Goal: Task Accomplishment & Management: Manage account settings

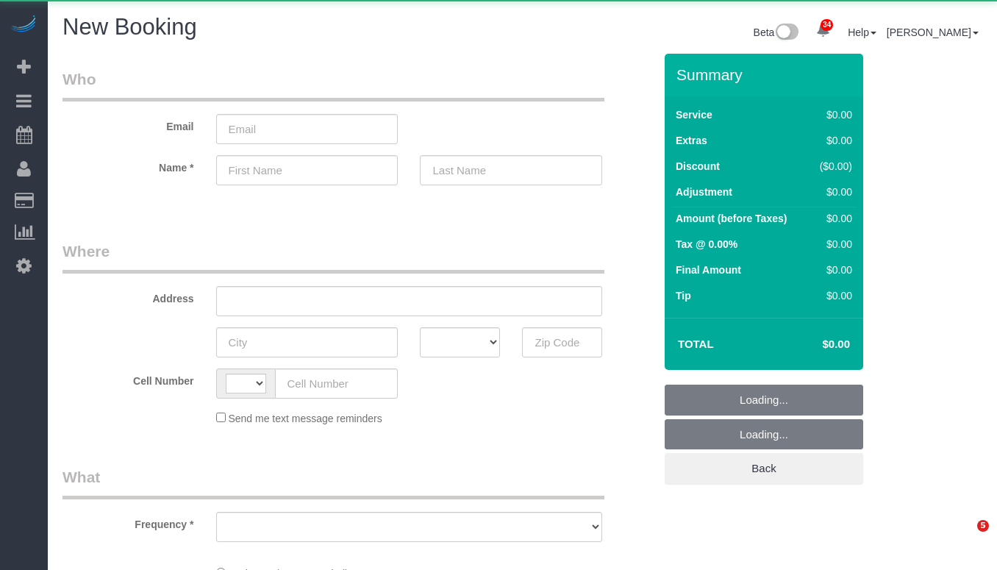
select select "number:89"
select select "number:90"
select select "string:[GEOGRAPHIC_DATA]"
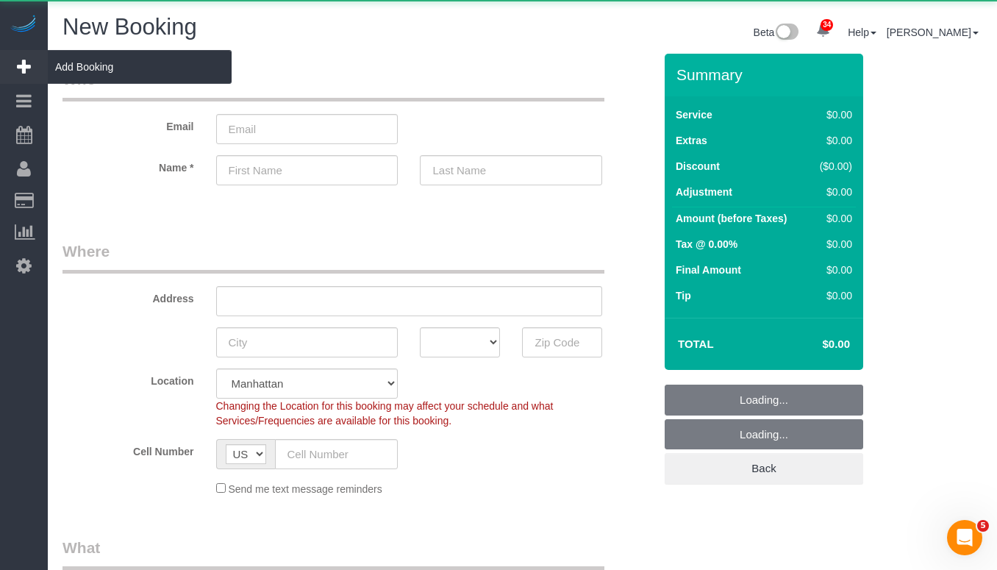
select select "object:1720"
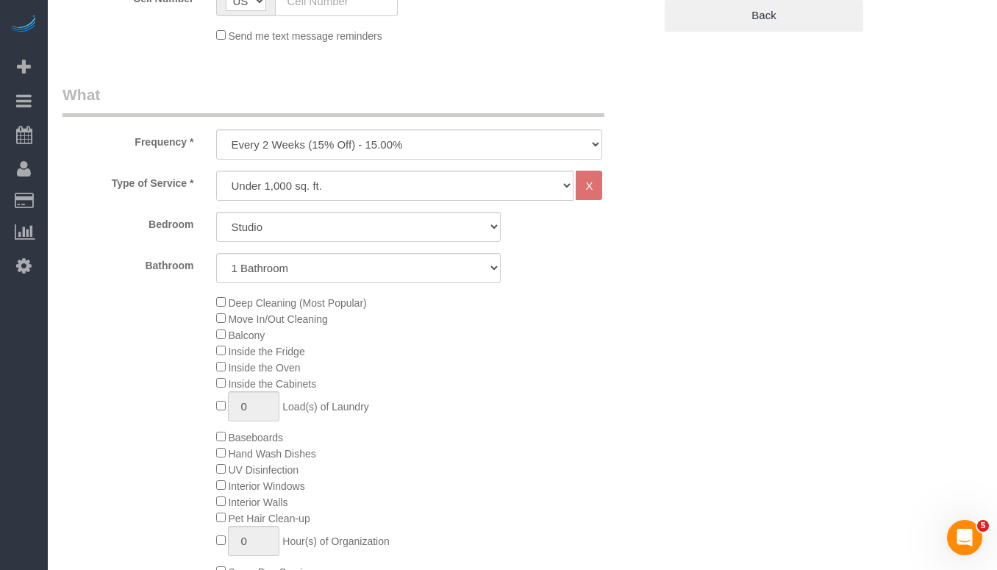
scroll to position [425, 0]
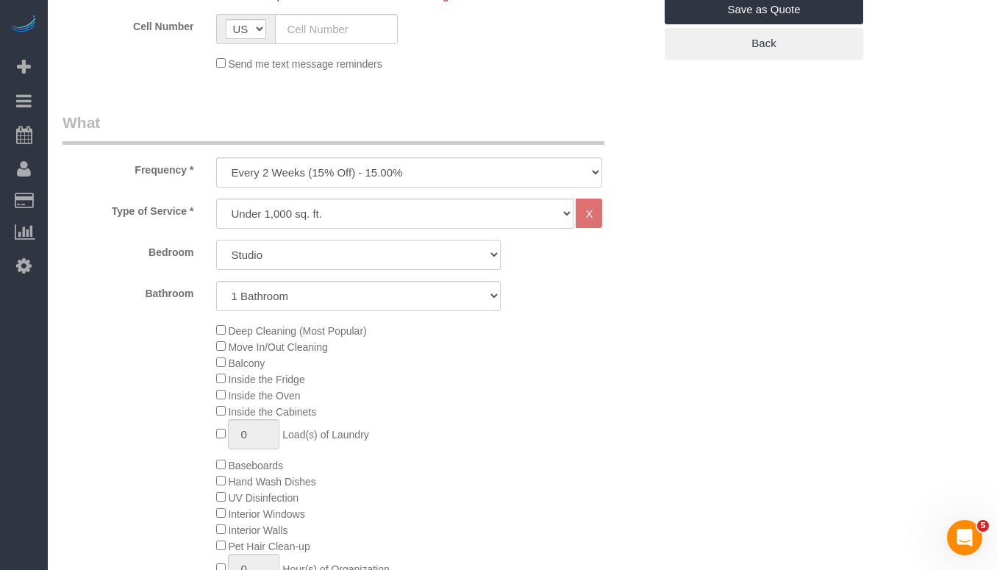
click at [291, 262] on select "Studio 1 Bedroom 2 Bedrooms 3 Bedrooms" at bounding box center [358, 255] width 284 height 30
select select "1"
click at [216, 240] on select "Studio 1 Bedroom 2 Bedrooms 3 Bedrooms" at bounding box center [358, 255] width 284 height 30
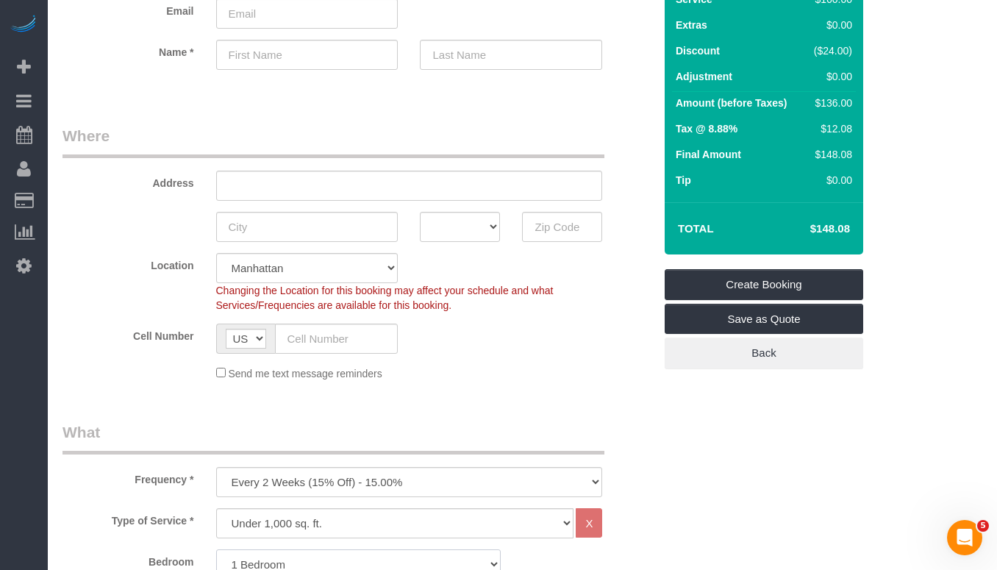
scroll to position [0, 0]
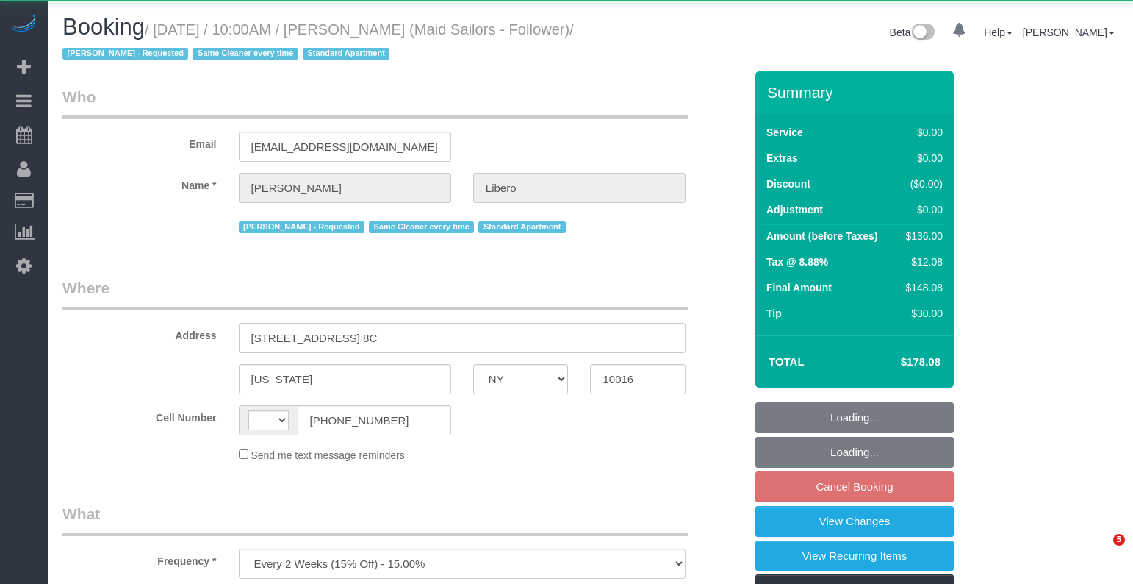
select select "NY"
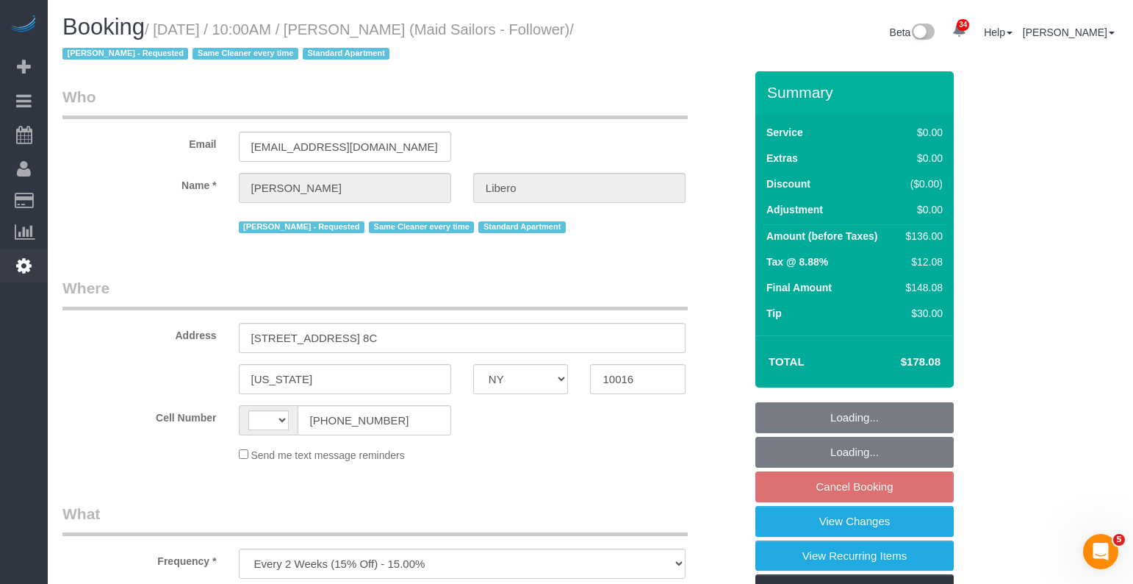
select select "string:[GEOGRAPHIC_DATA]"
select select "string:stripe-pm_1R58eY4VGloSiKo7myzFn8KE"
select select "1"
select select "spot3"
select select "number:57"
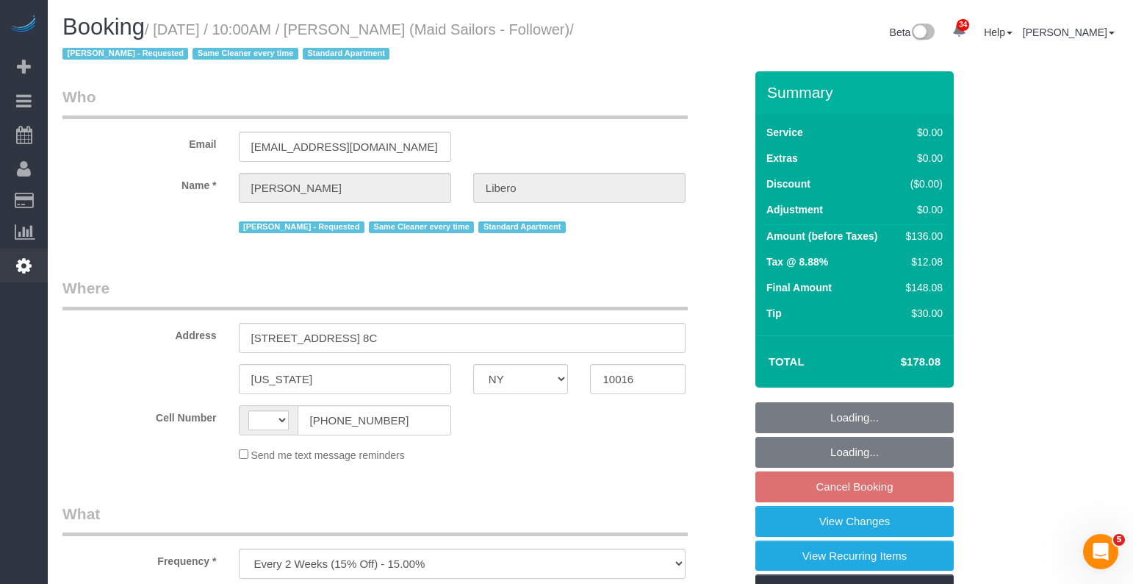
select select "number:90"
select select "number:15"
select select "number:6"
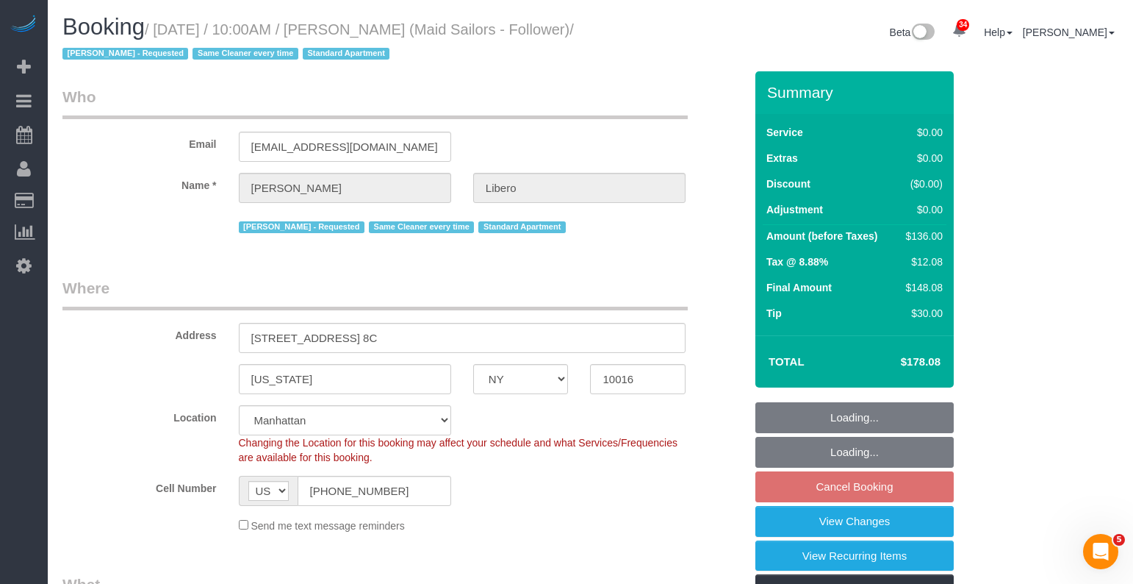
select select "object:1470"
select select "1"
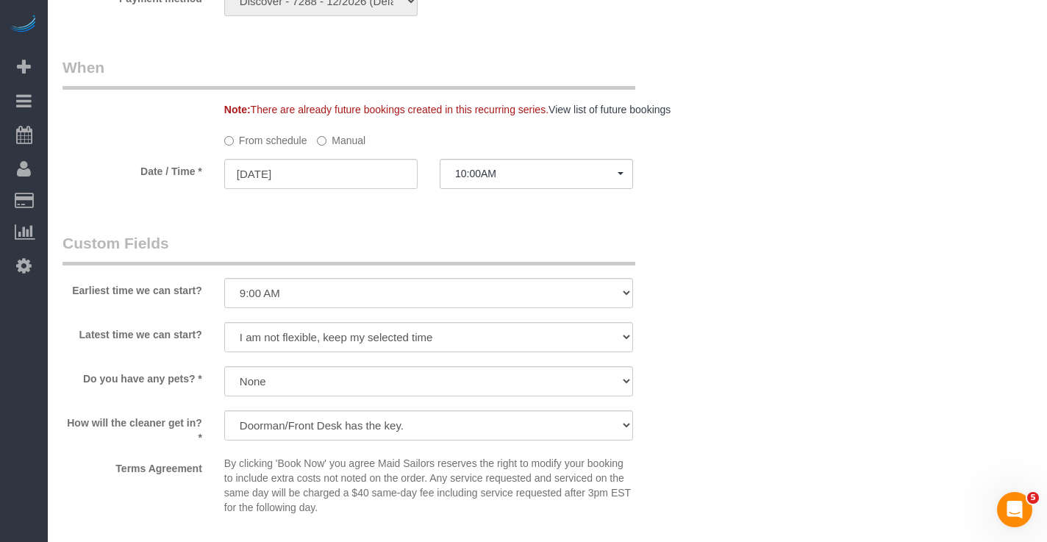
scroll to position [1459, 0]
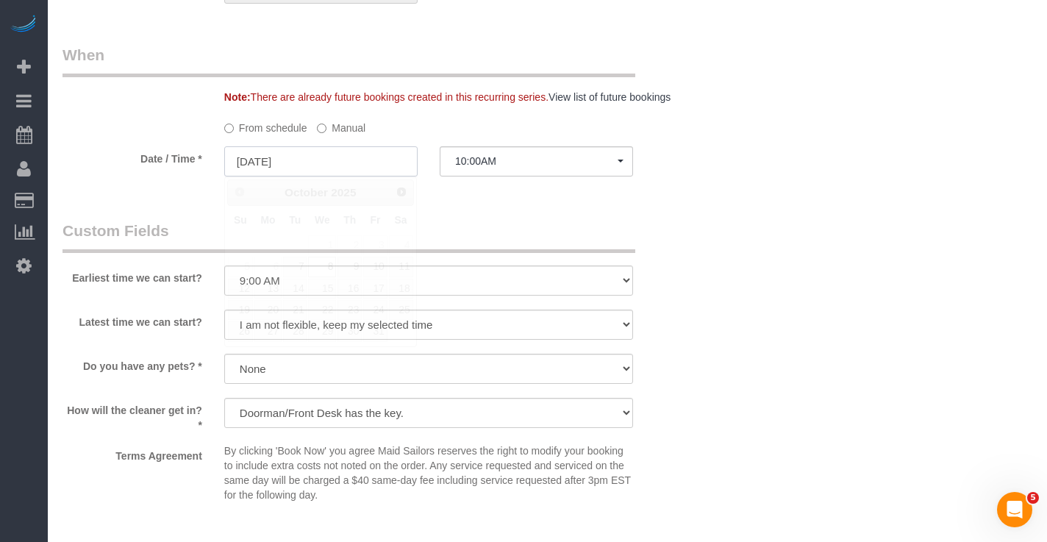
click at [317, 151] on input "10/08/2025" at bounding box center [320, 161] width 193 height 30
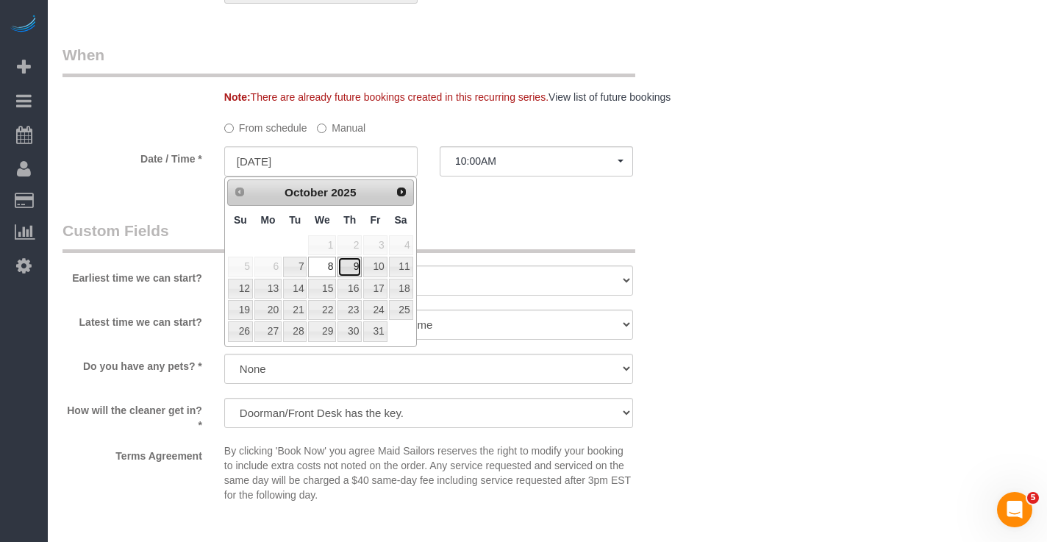
click at [347, 270] on link "9" at bounding box center [349, 267] width 24 height 20
type input "[DATE]"
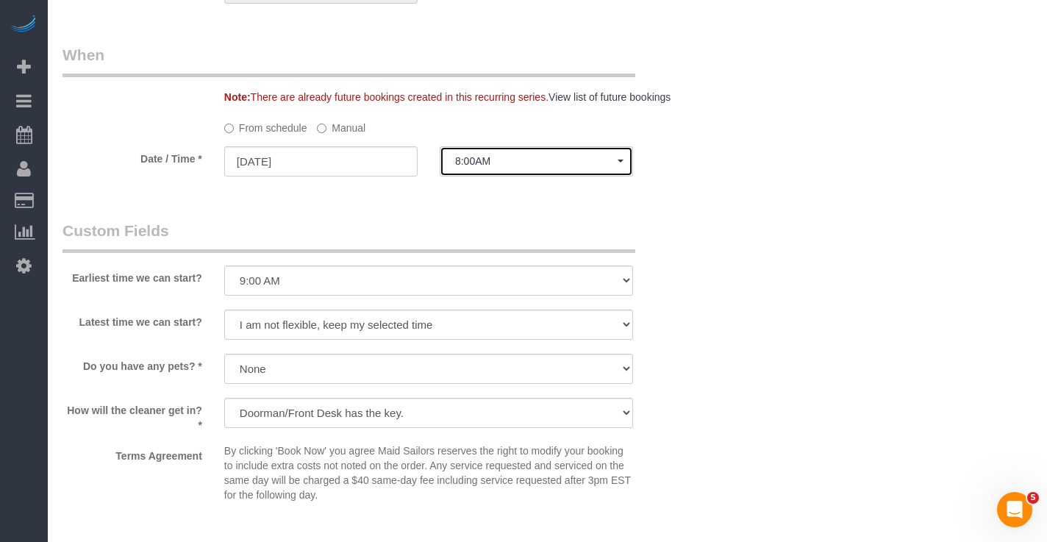
click at [503, 168] on button "8:00AM" at bounding box center [536, 161] width 193 height 30
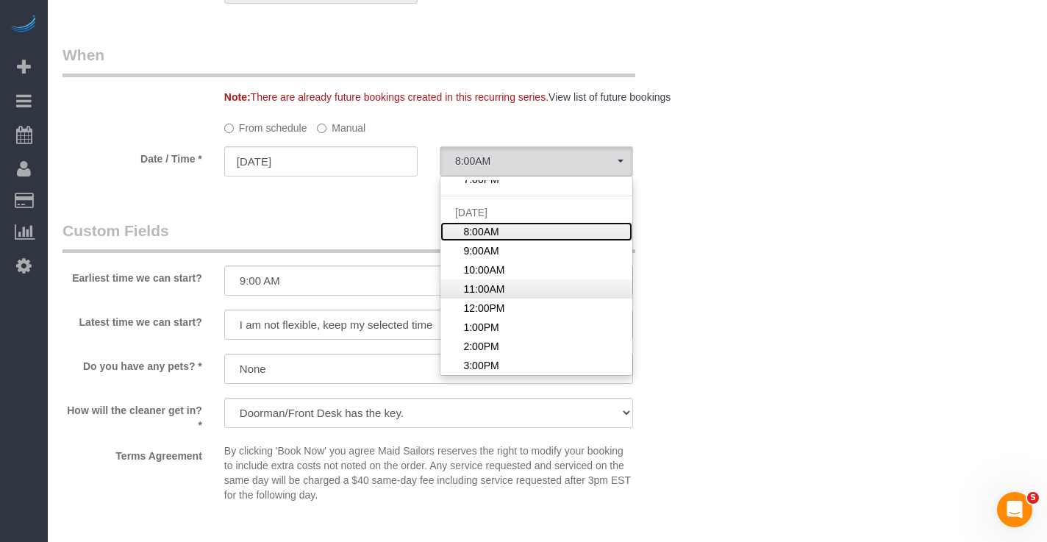
scroll to position [242, 0]
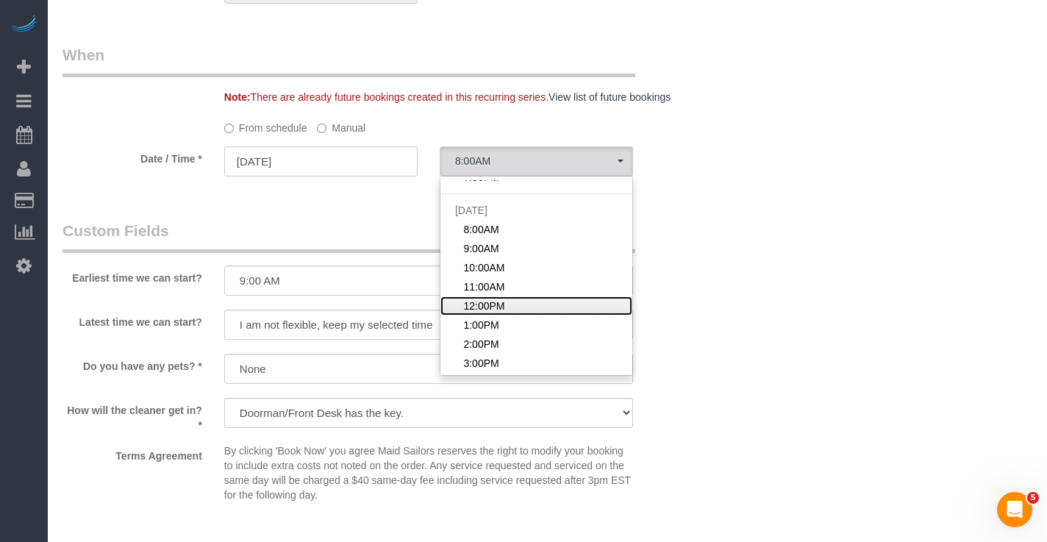
click at [492, 306] on span "12:00PM" at bounding box center [483, 305] width 41 height 15
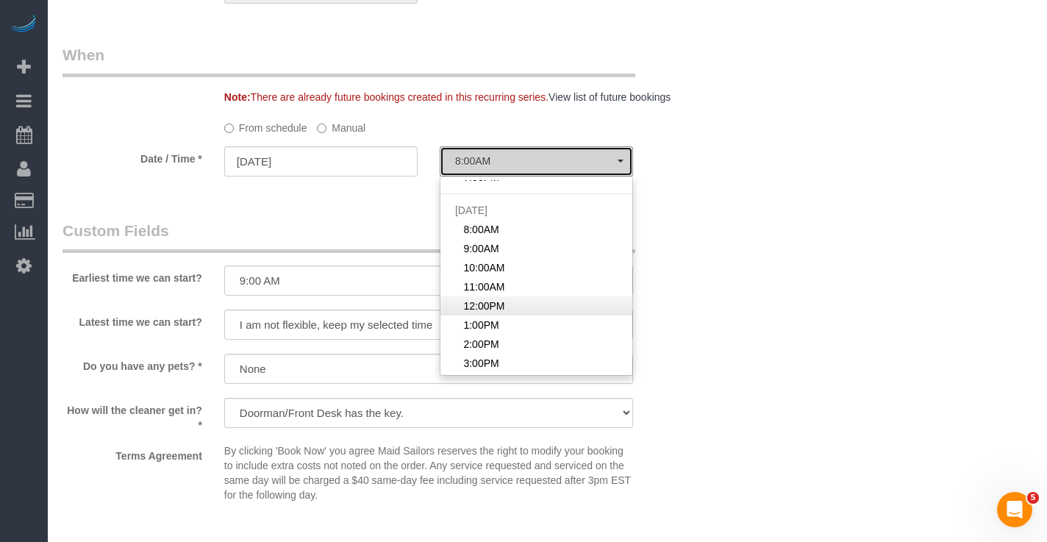
select select "spot17"
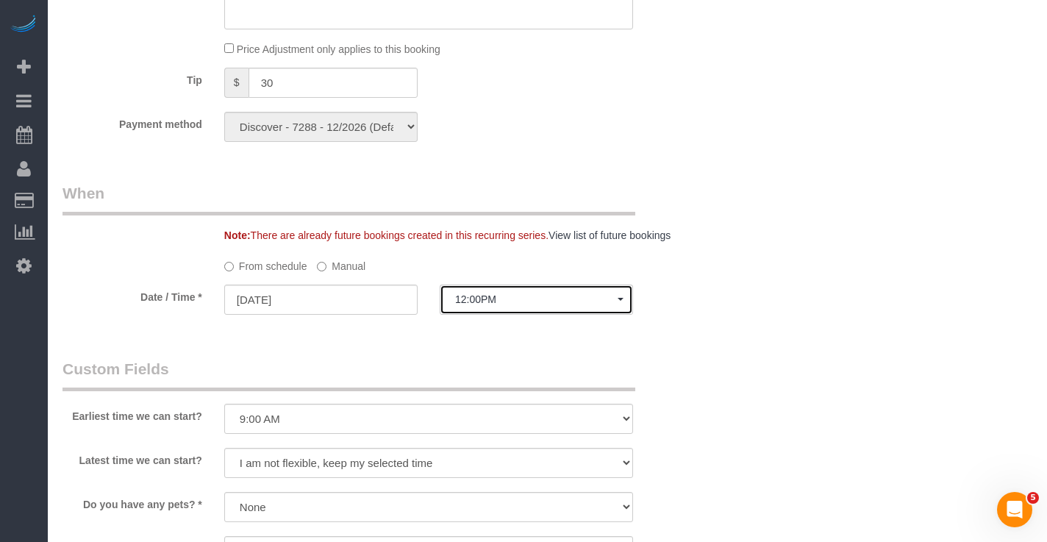
scroll to position [1341, 0]
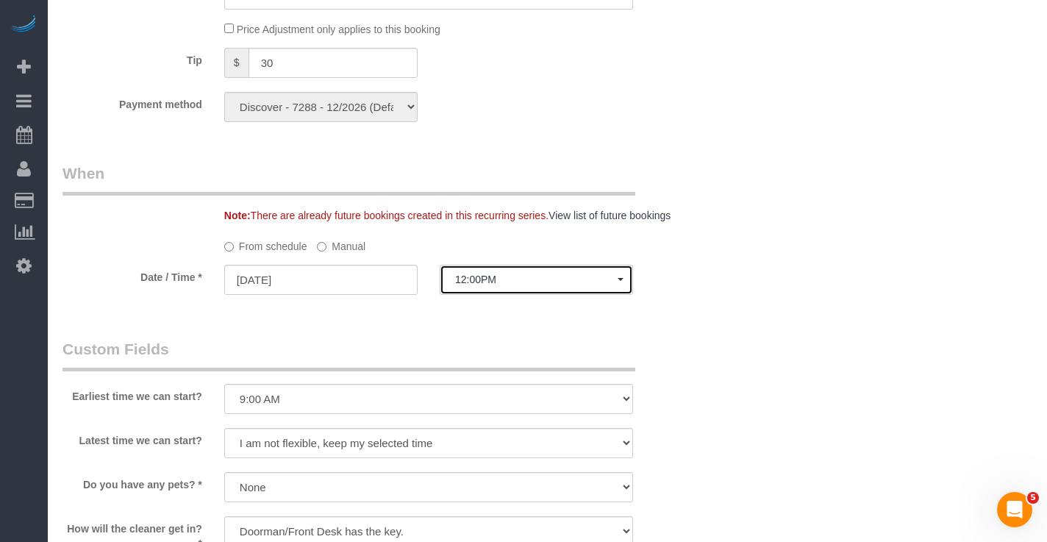
click at [489, 281] on span "12:00PM" at bounding box center [536, 279] width 162 height 12
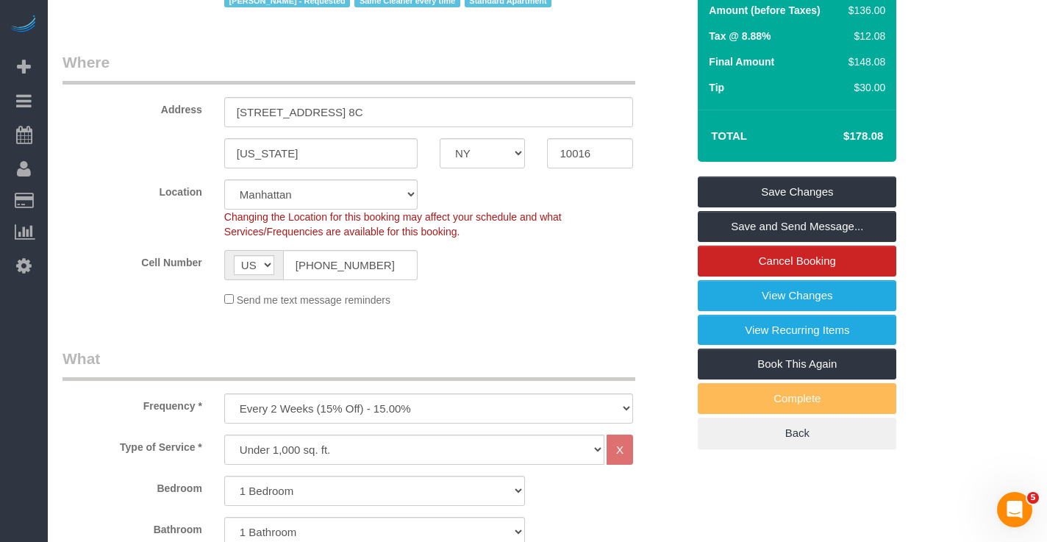
scroll to position [0, 0]
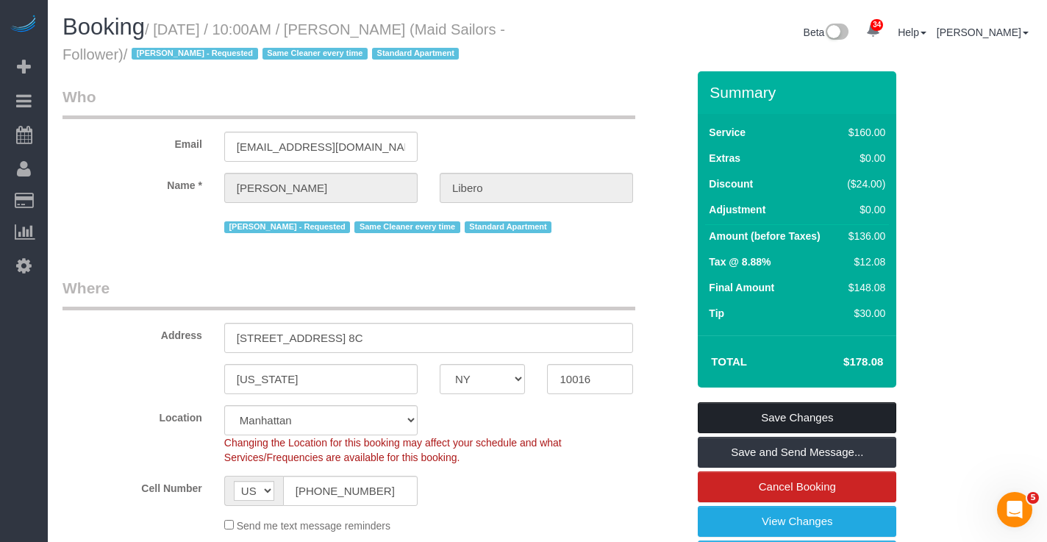
click at [722, 412] on link "Save Changes" at bounding box center [796, 417] width 198 height 31
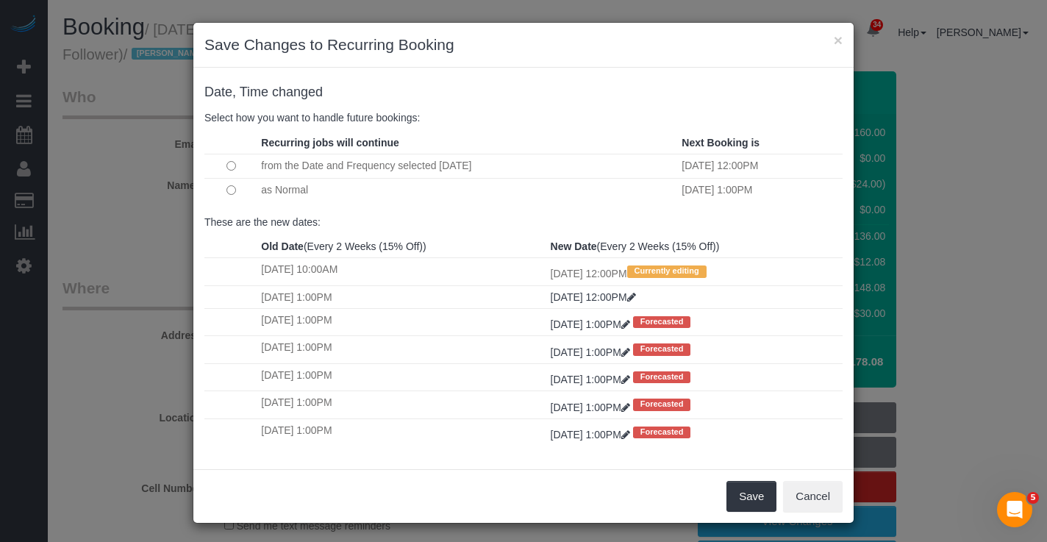
click at [229, 181] on td at bounding box center [230, 190] width 53 height 24
click at [740, 496] on button "Save" at bounding box center [751, 496] width 50 height 31
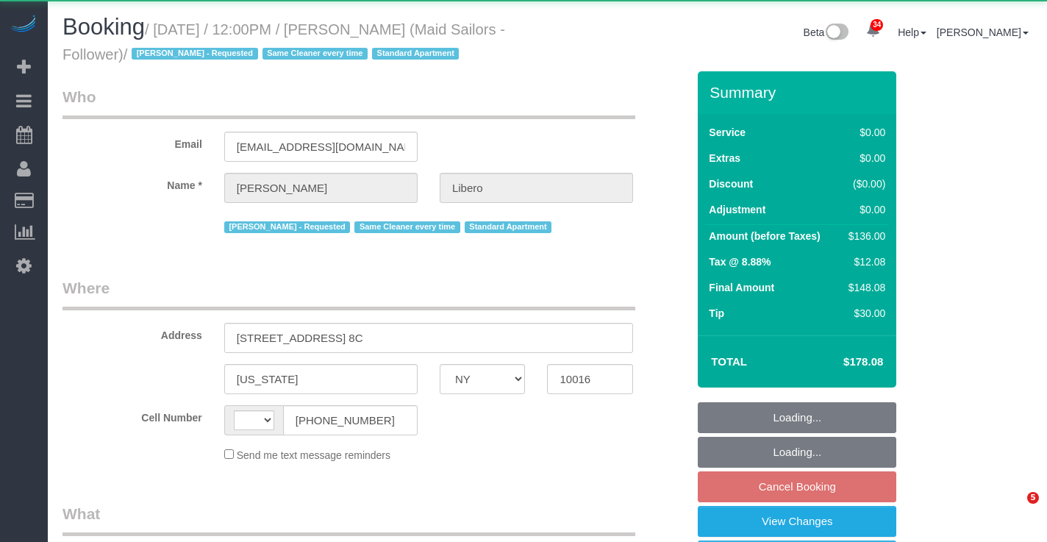
select select "NY"
select select "object:984"
select select "string:[GEOGRAPHIC_DATA]"
select select "string:stripe-pm_1R58eY4VGloSiKo7myzFn8KE"
select select "1"
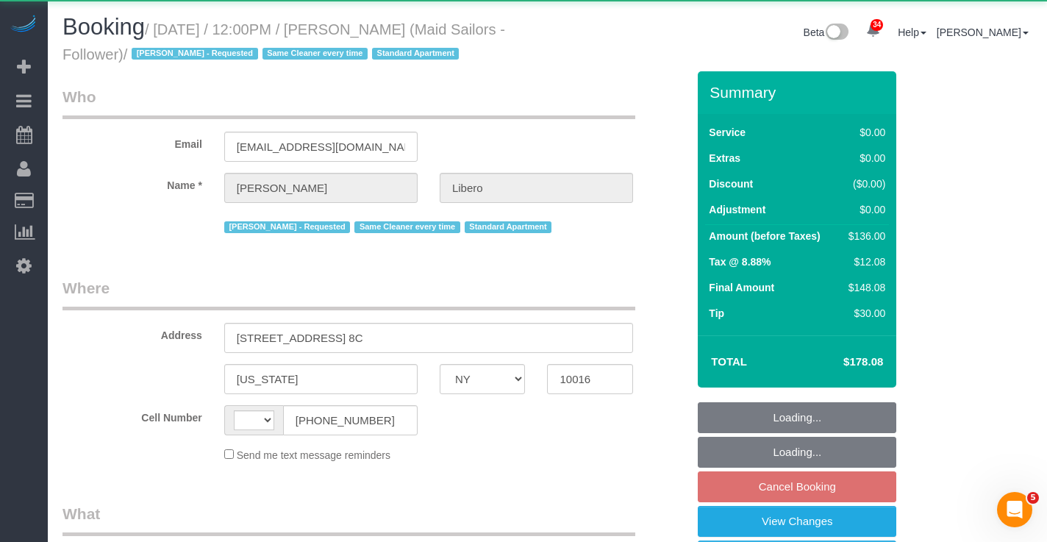
select select "spot5"
select select "number:57"
select select "number:90"
select select "number:15"
select select "number:6"
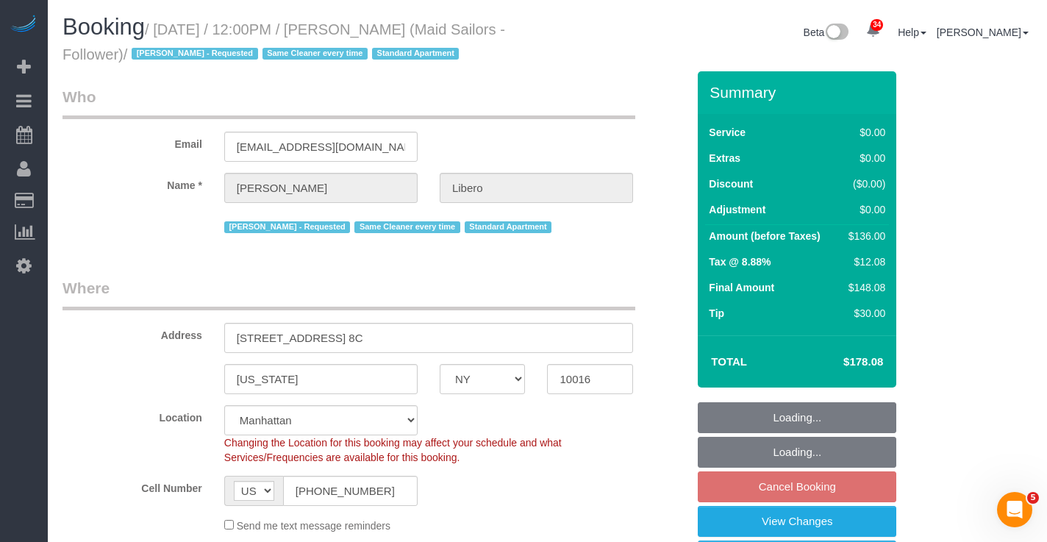
select select "1"
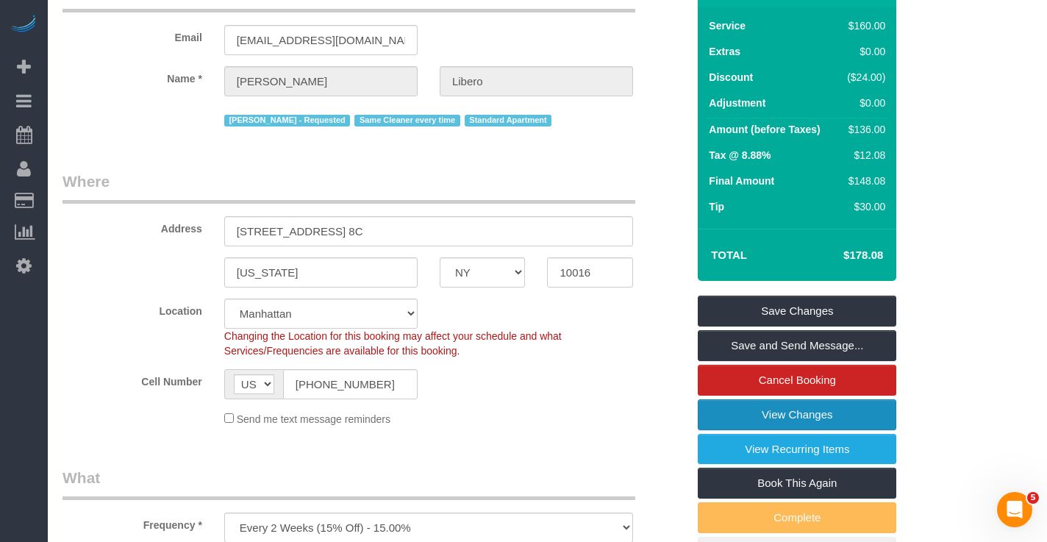
scroll to position [110, 0]
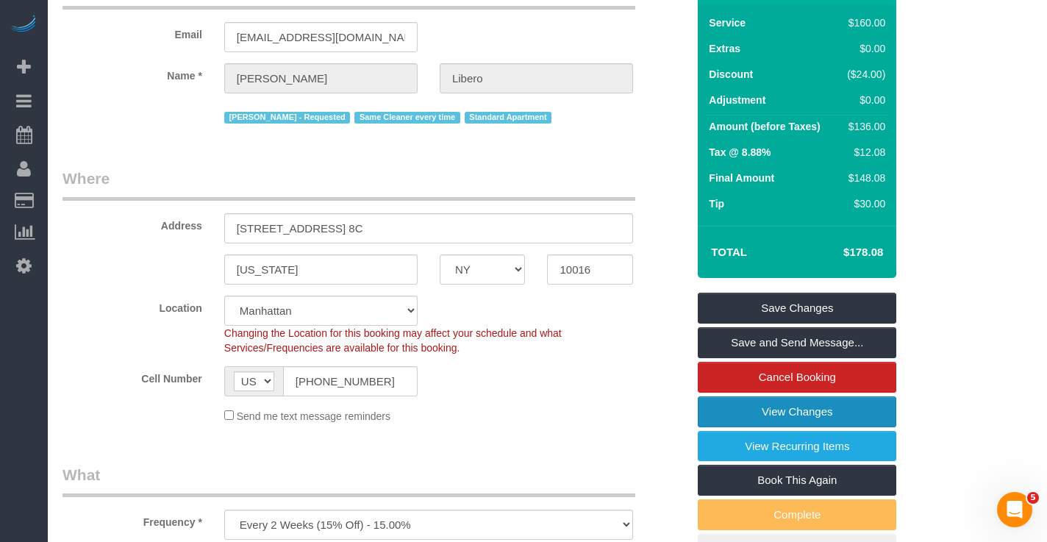
click at [726, 415] on link "View Changes" at bounding box center [796, 411] width 198 height 31
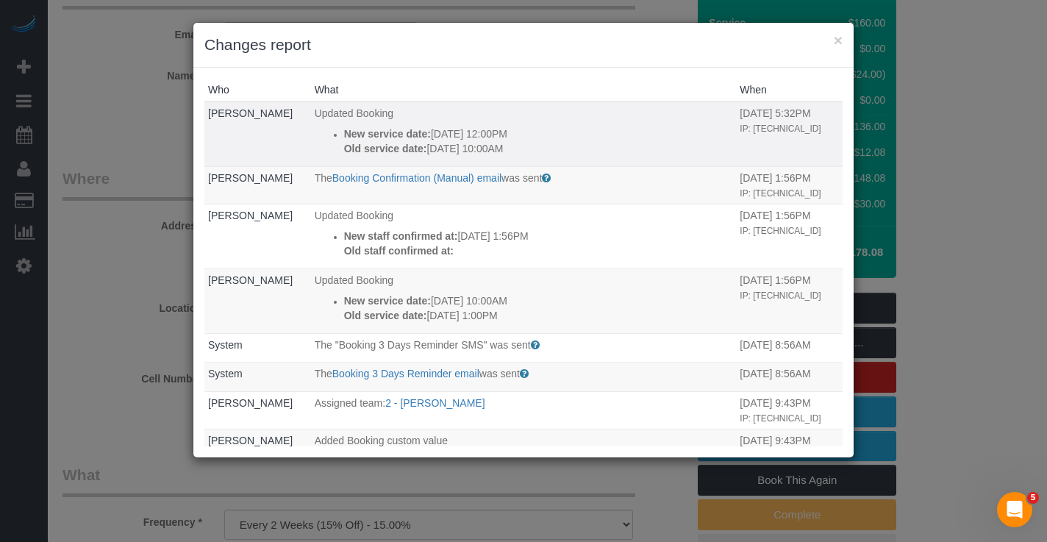
drag, startPoint x: 535, startPoint y: 147, endPoint x: 433, endPoint y: 148, distance: 102.2
click at [433, 148] on p "Old service date: 10/08/2025 10:00AM" at bounding box center [538, 148] width 389 height 15
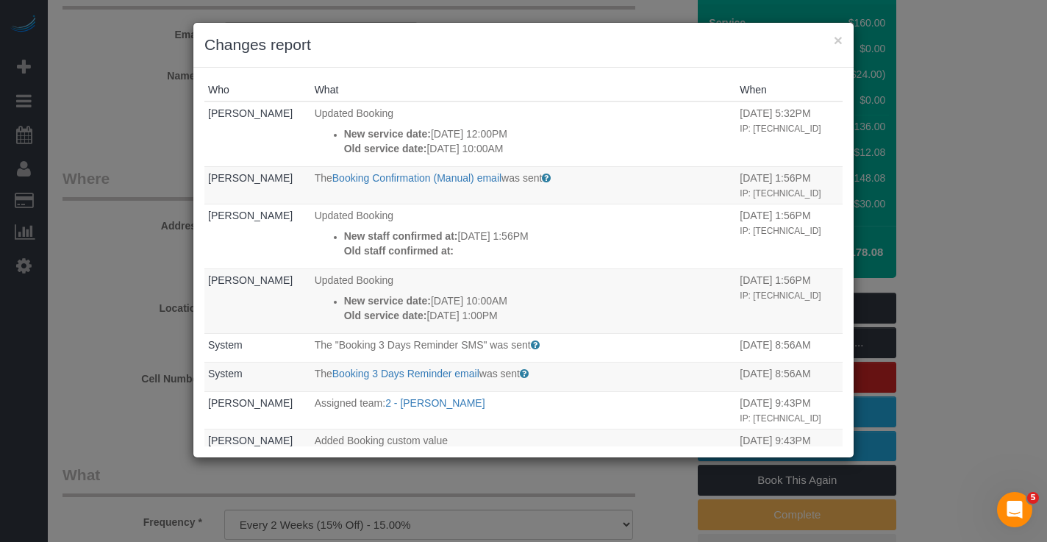
drag, startPoint x: 92, startPoint y: 146, endPoint x: 154, endPoint y: 96, distance: 79.5
click at [93, 146] on div "× Changes report Who What When Nikko Gutierrez Updated Booking New service date…" at bounding box center [523, 271] width 1047 height 542
drag, startPoint x: 840, startPoint y: 40, endPoint x: 622, endPoint y: 7, distance: 220.8
click at [840, 40] on button "×" at bounding box center [837, 39] width 9 height 15
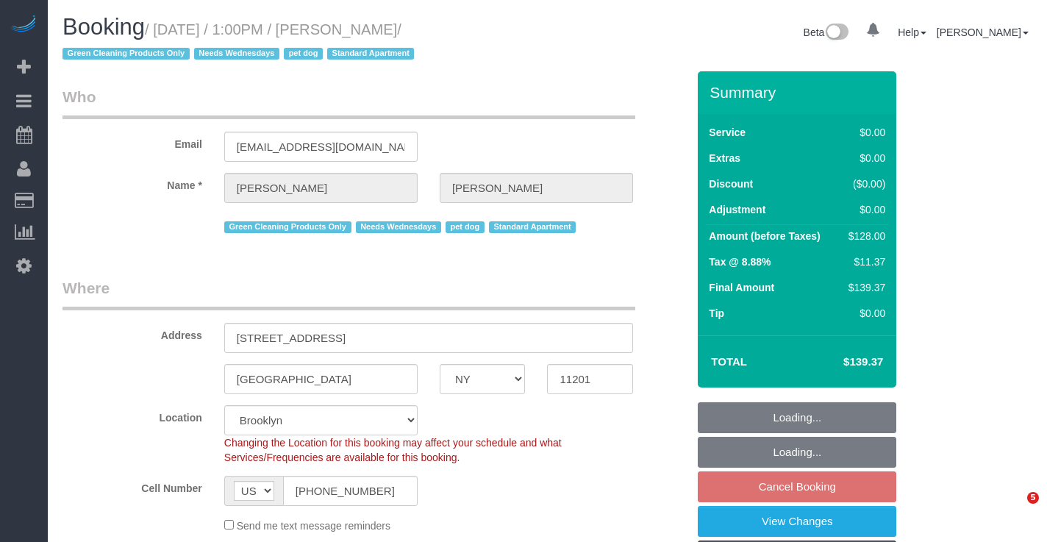
select select "NY"
select select "number:57"
select select "number:74"
select select "number:13"
select select "number:7"
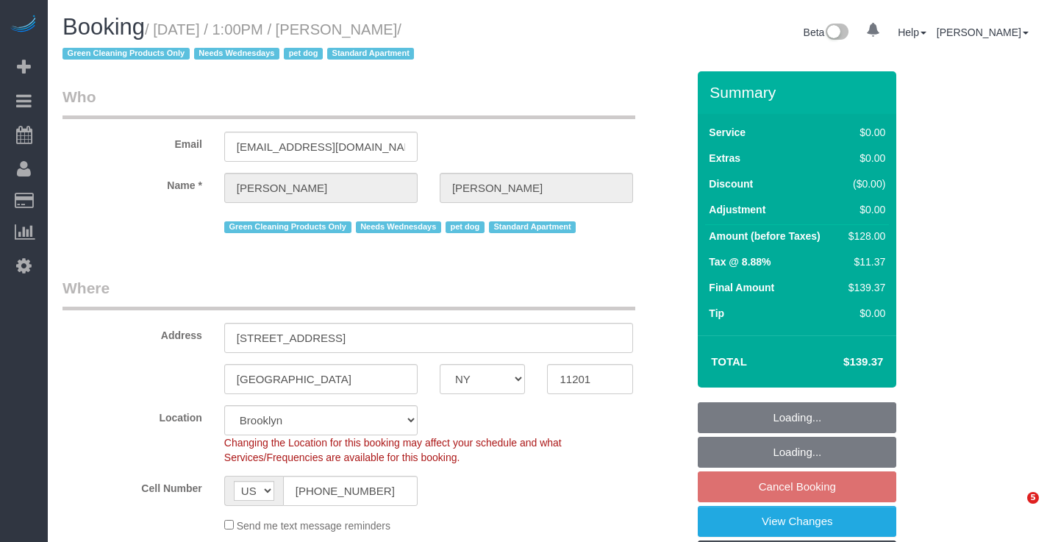
select select "object:1125"
select select "1"
select select "spot6"
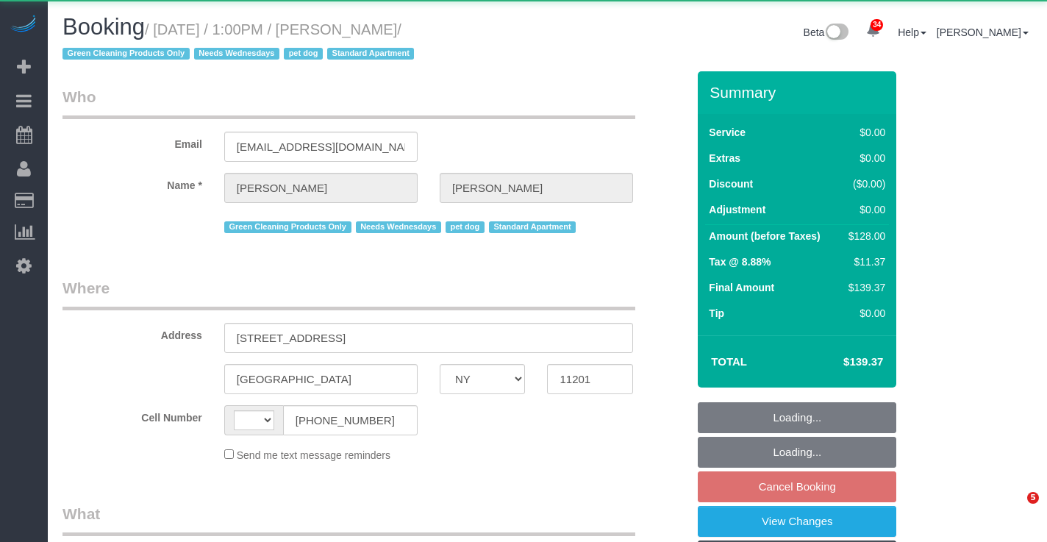
select select "NY"
select select "string:[GEOGRAPHIC_DATA]"
select select "spot6"
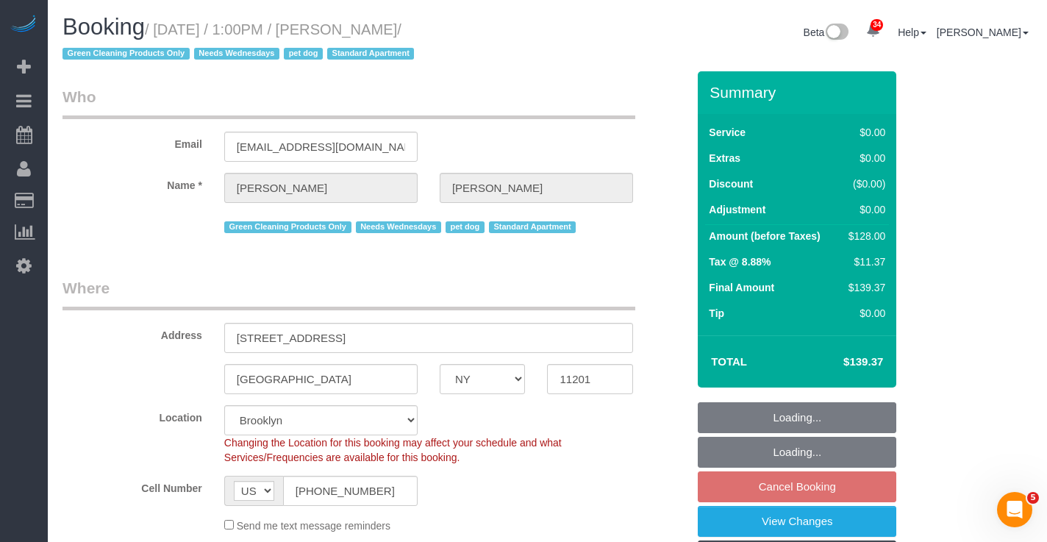
select select "object:2188"
select select "string:stripe-pm_1RN3sH4VGloSiKo7cD90aCm4"
select select "1"
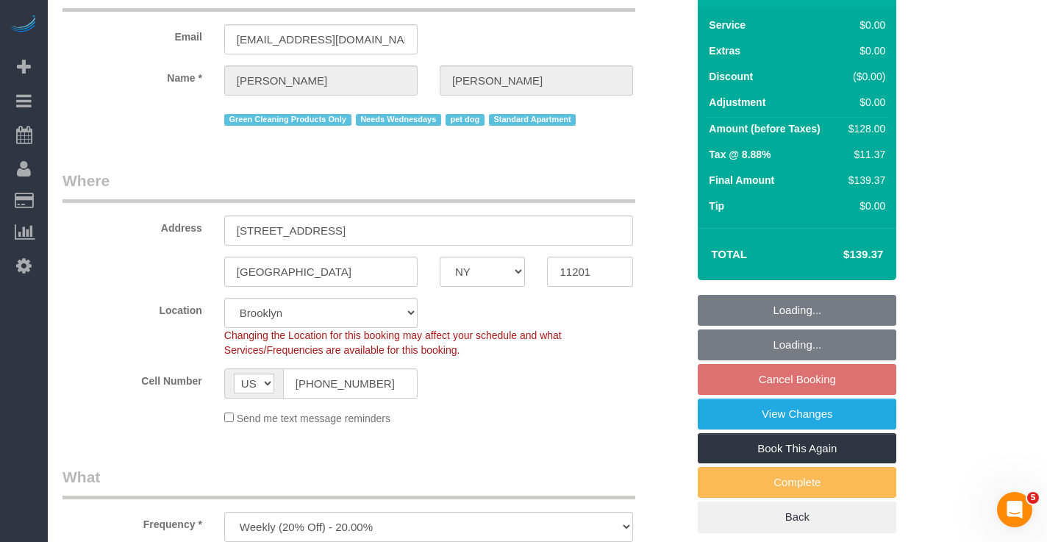
select select "object:2298"
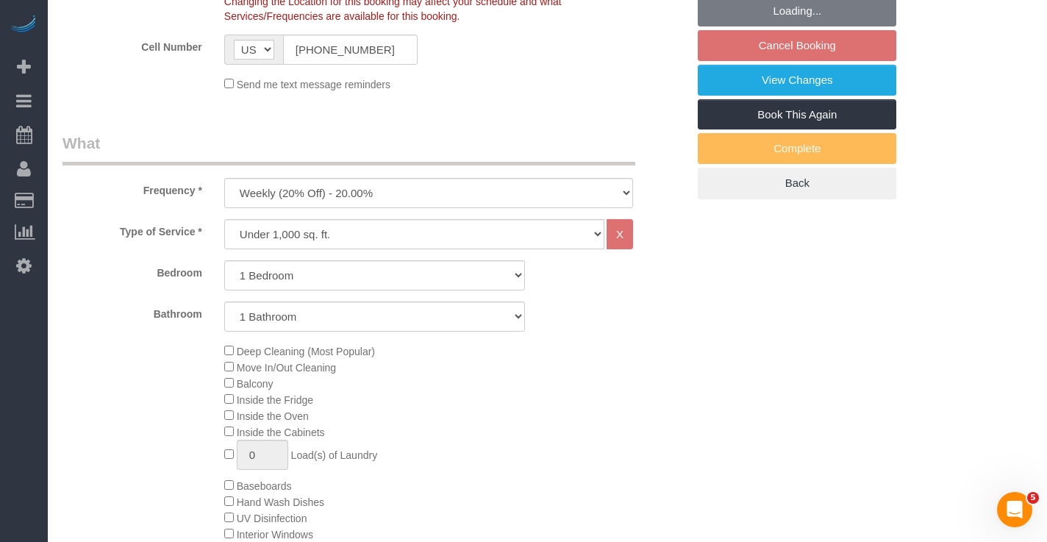
select select "number:57"
select select "number:74"
select select "number:13"
select select "number:7"
select select "1"
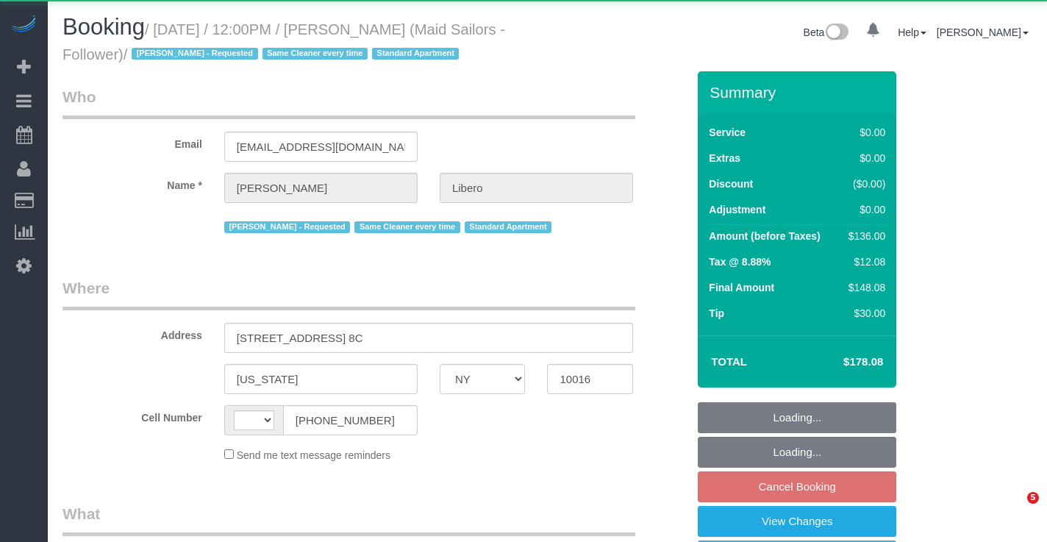
select select "NY"
select select "string:[GEOGRAPHIC_DATA]"
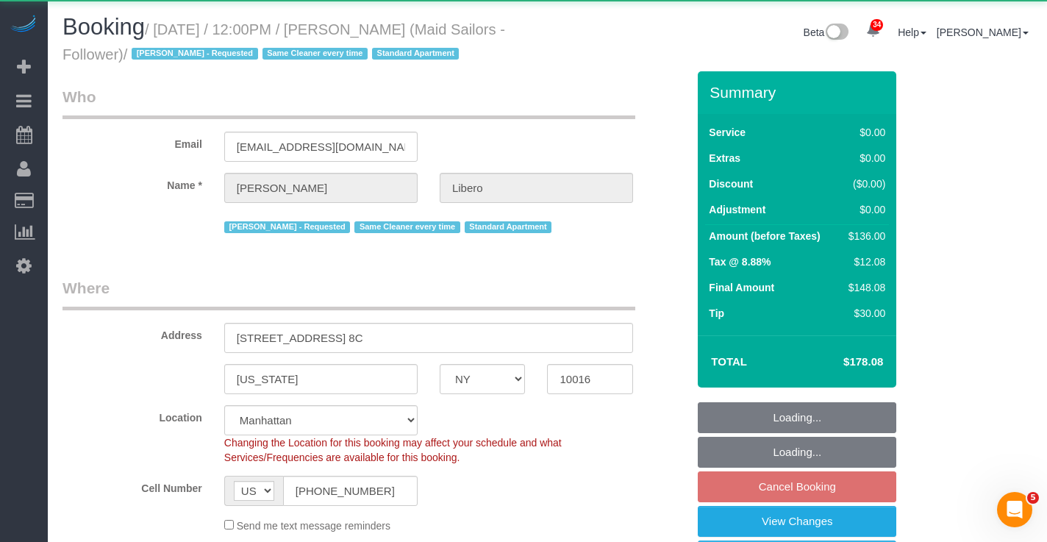
select select "object:976"
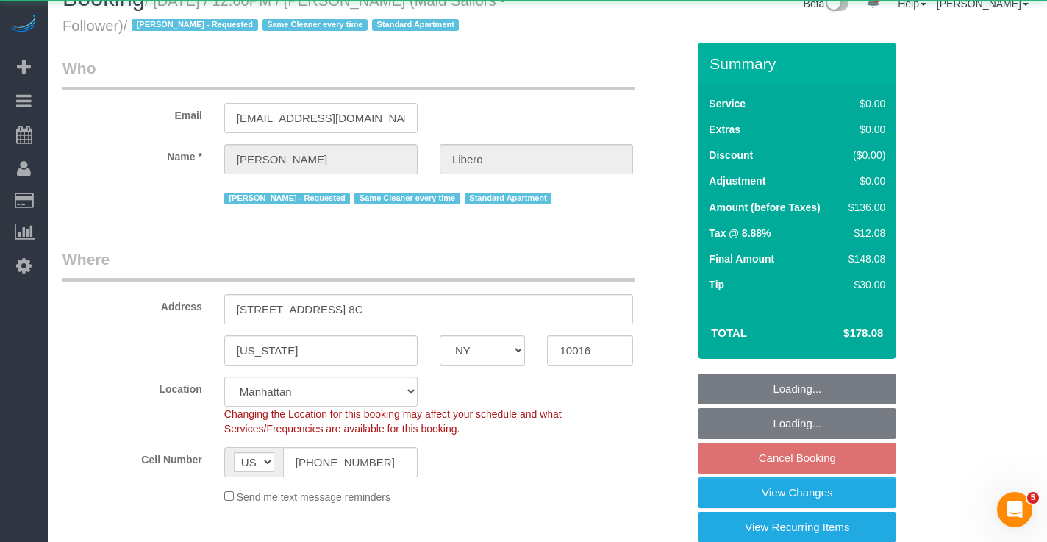
select select "string:stripe-pm_1R58eY4VGloSiKo7myzFn8KE"
select select "1"
select select "spot5"
select select "number:57"
select select "number:90"
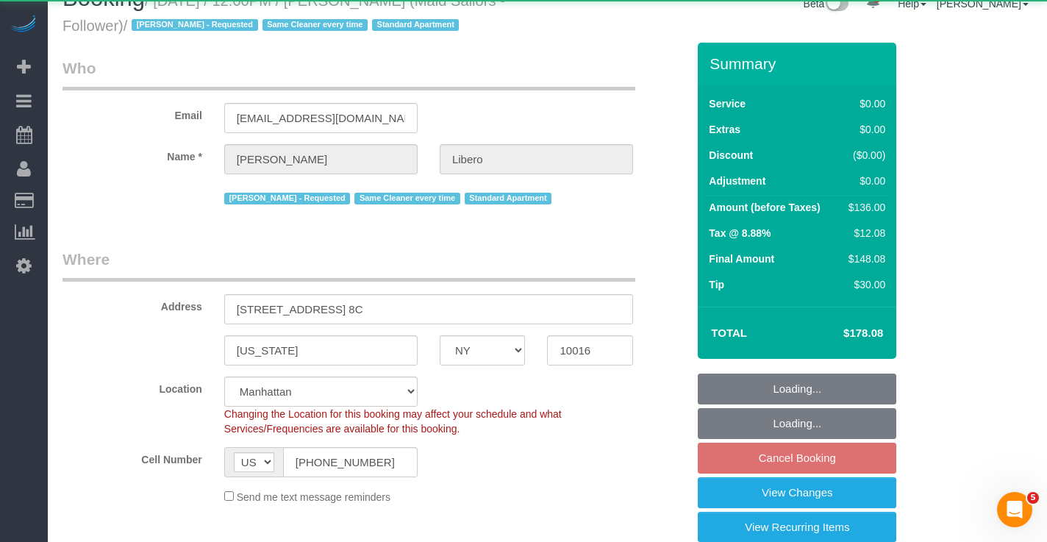
select select "number:15"
select select "number:6"
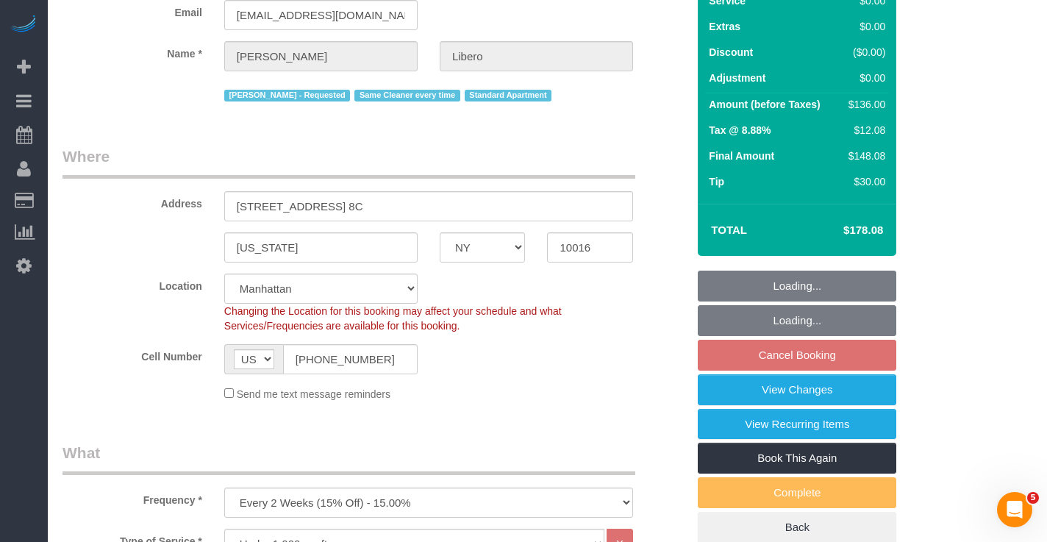
select select "1"
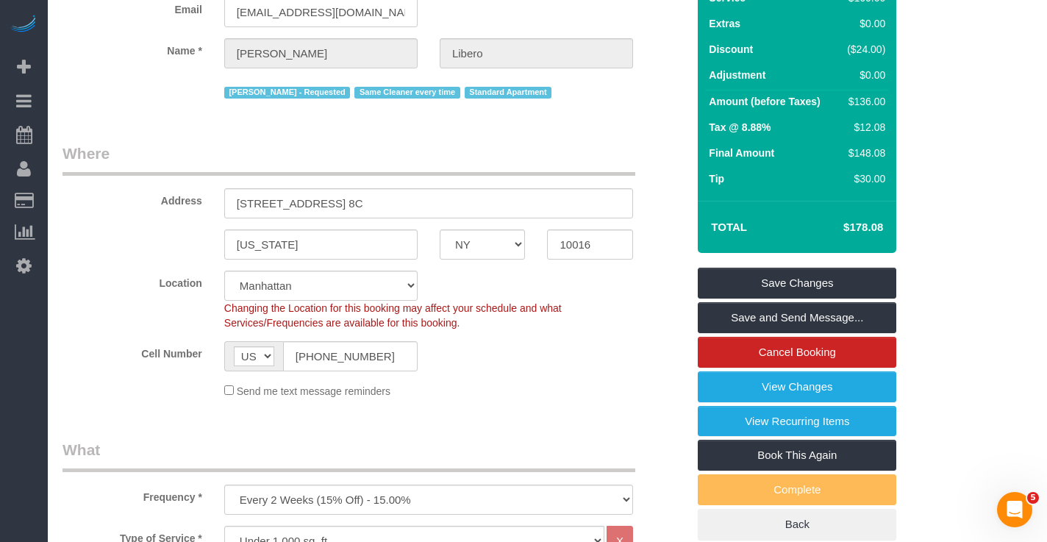
scroll to position [187, 0]
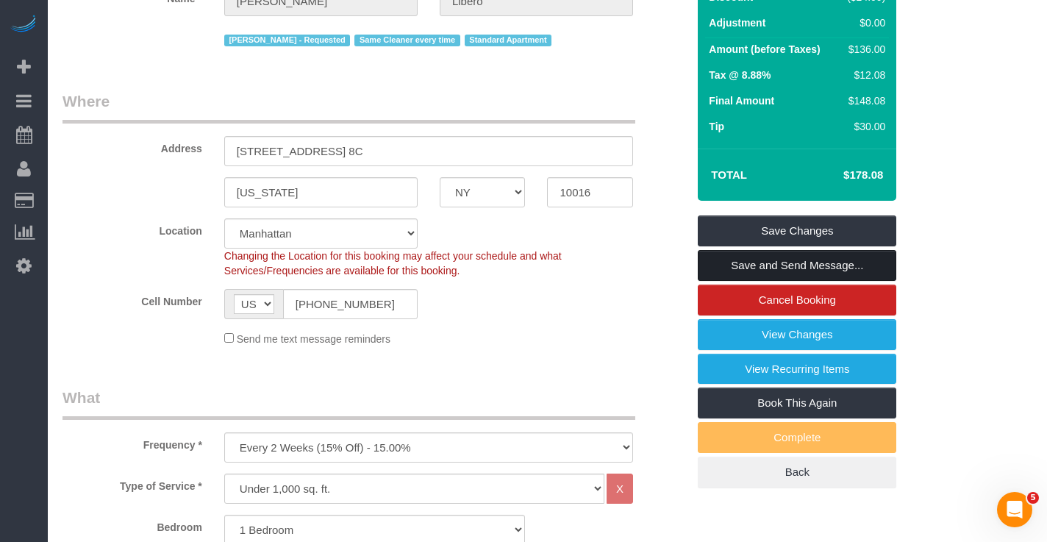
click at [748, 272] on link "Save and Send Message..." at bounding box center [796, 265] width 198 height 31
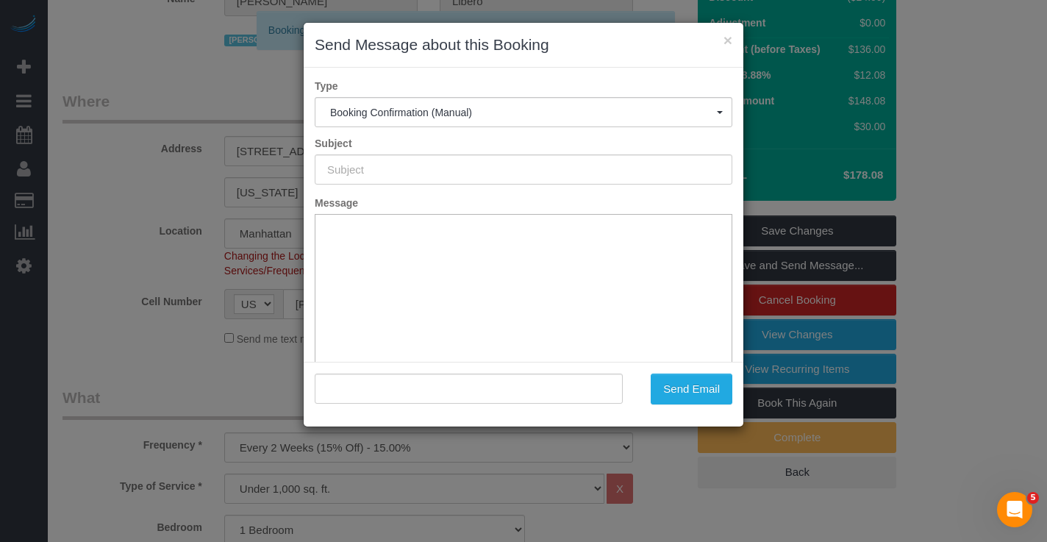
scroll to position [0, 0]
type input "Cleaning Confirmed for 10/09/2025 at 12:00pm"
type input ""Madeleine Libero" <liberomadeleine@gmail.com>"
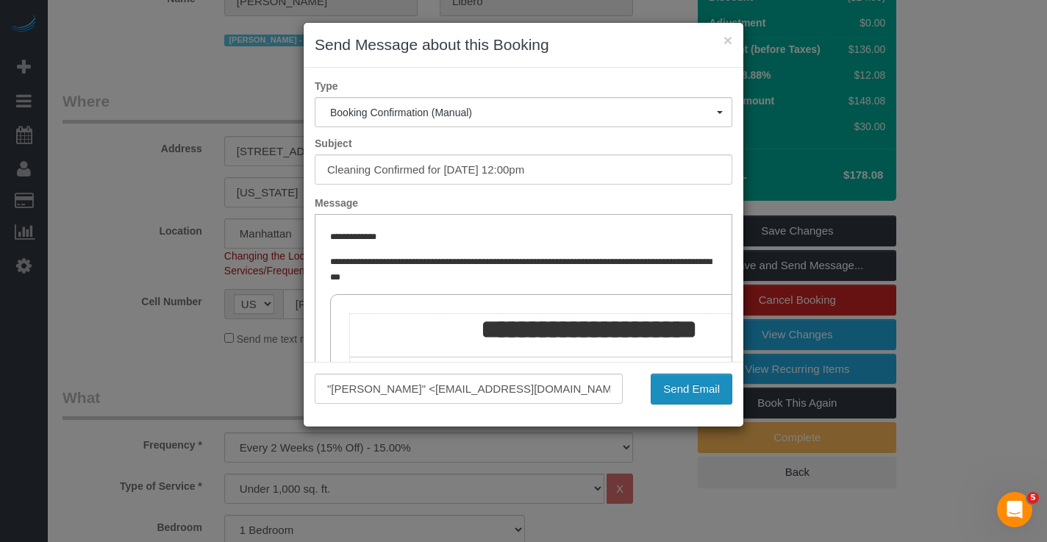
click at [660, 381] on button "Send Email" at bounding box center [691, 388] width 82 height 31
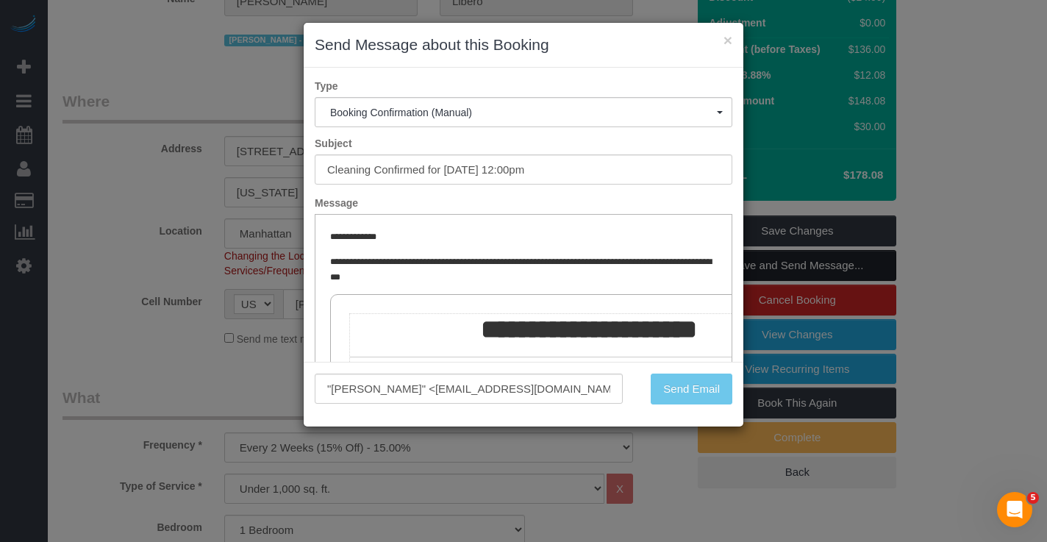
scroll to position [240, 0]
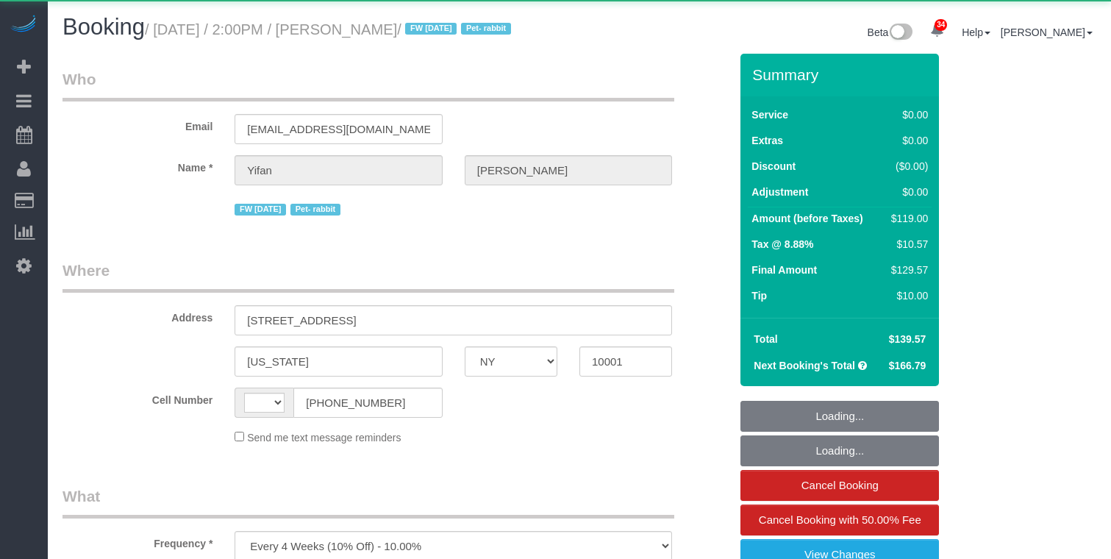
select select "NY"
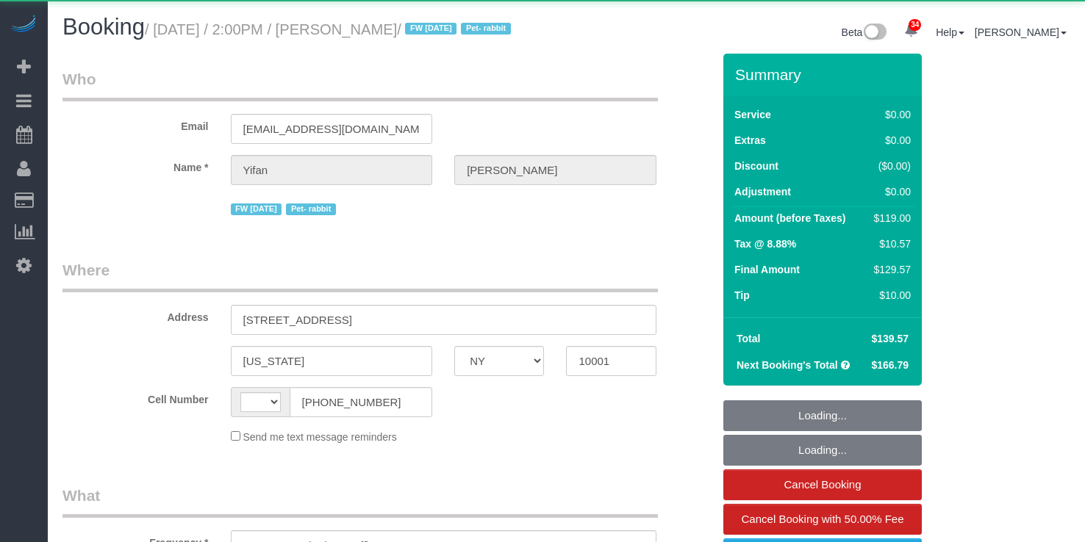
select select "string:[GEOGRAPHIC_DATA]"
select select "1"
select select "spot1"
select select "number:59"
select select "number:75"
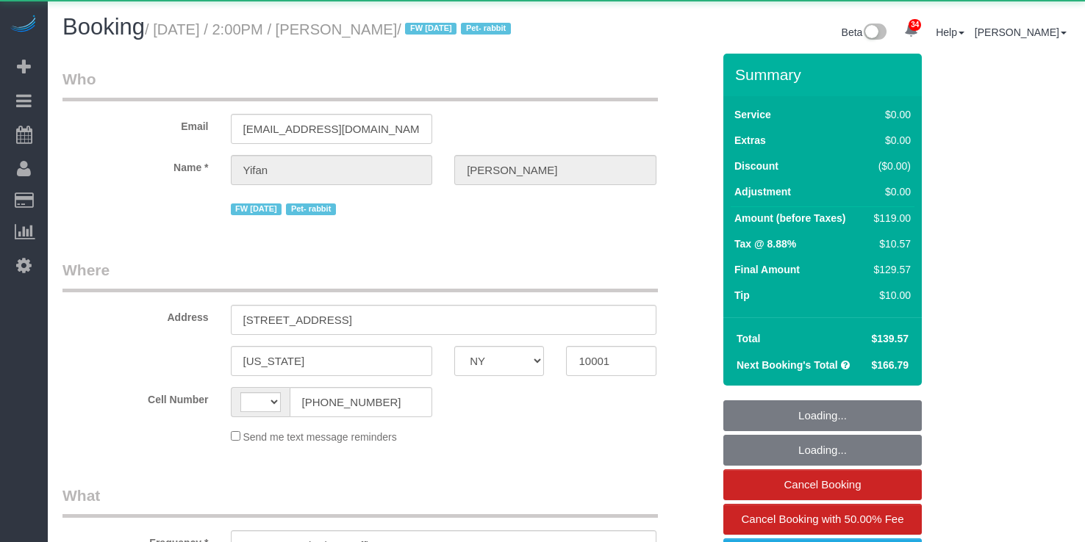
select select "number:15"
select select "number:6"
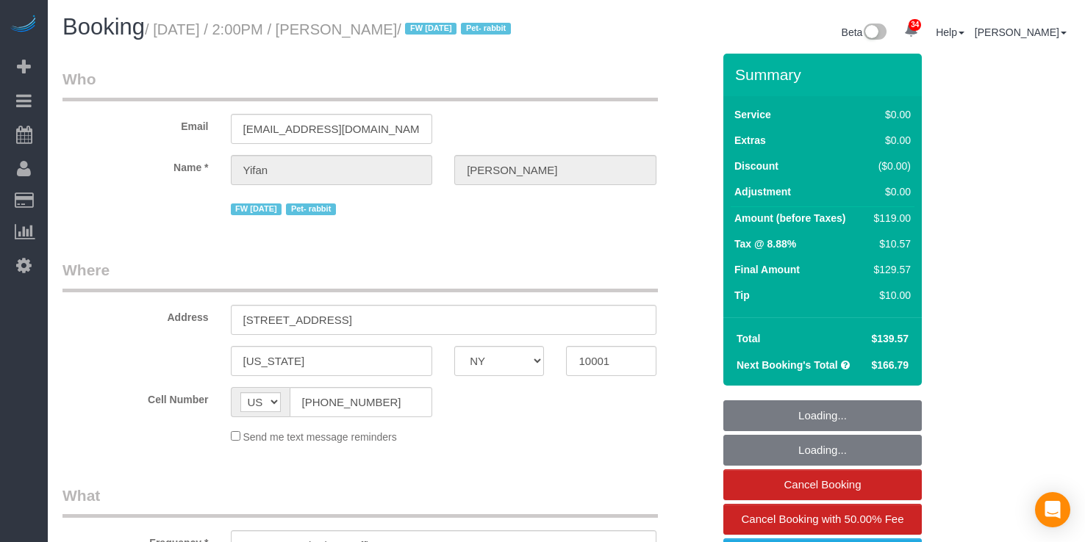
select select "spot39"
select select "object:1090"
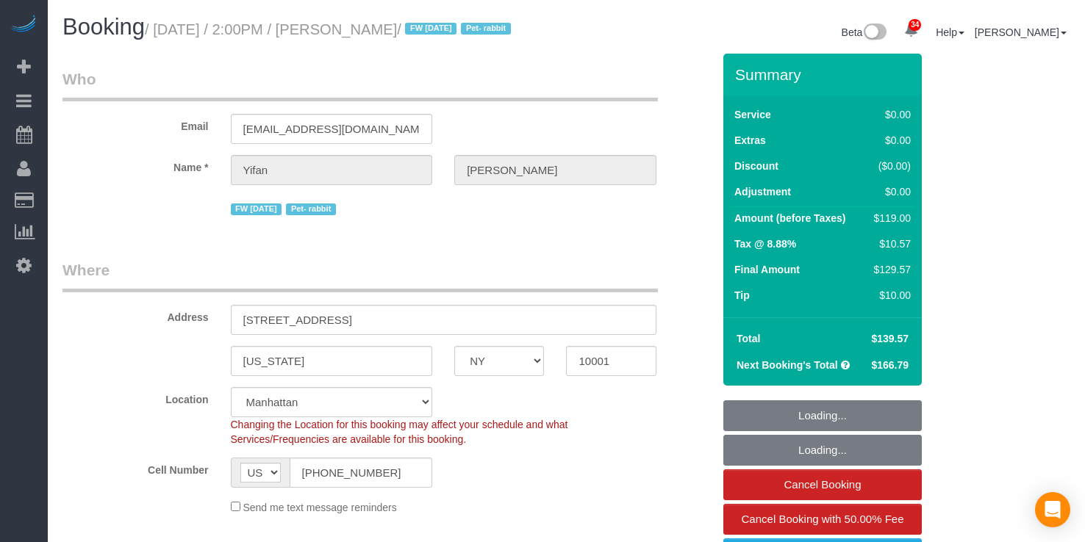
select select "string:stripe-pm_1PSAjF4VGloSiKo7RDmlyOAP"
select select "1"
drag, startPoint x: 430, startPoint y: 31, endPoint x: 170, endPoint y: 35, distance: 260.2
click at [170, 35] on small "/ October 06, 2025 / 2:00PM / Yifan Zhao / FW 08/04/2024 Pet- rabbit" at bounding box center [330, 29] width 370 height 16
copy small "October 06, 2025 / 2:00PM / Yifan Zhao"
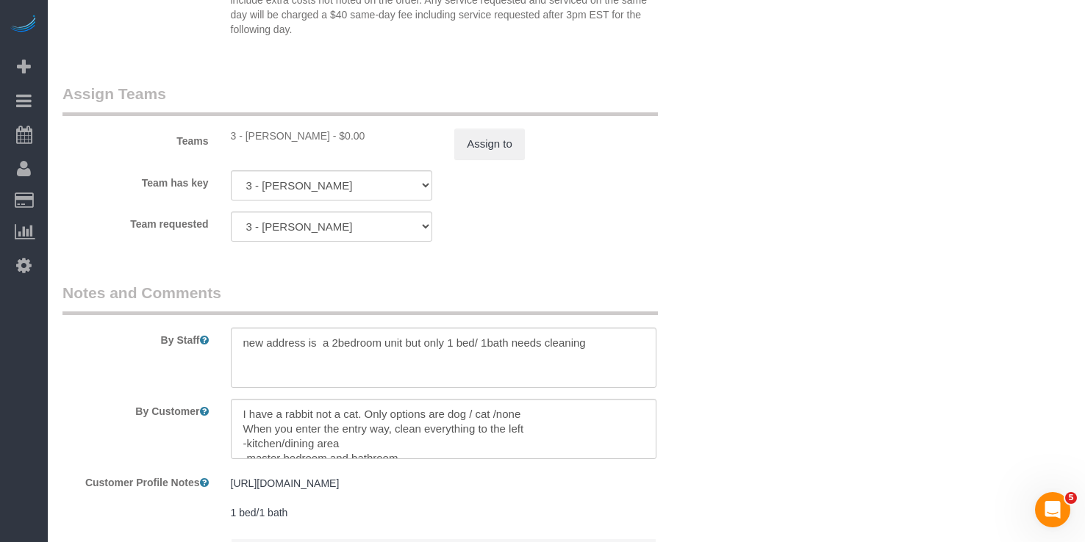
scroll to position [1954, 0]
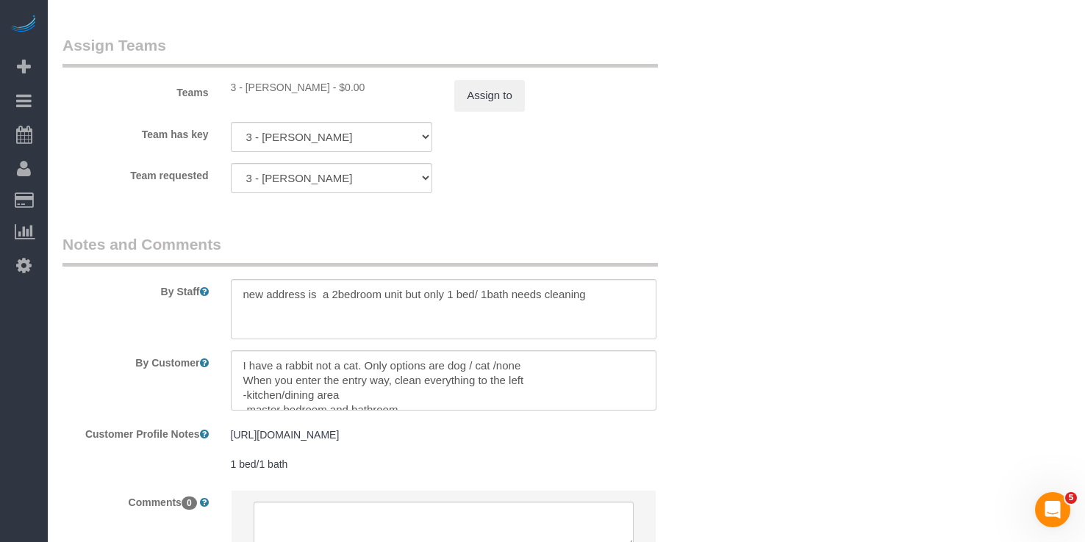
drag, startPoint x: 317, startPoint y: 107, endPoint x: 243, endPoint y: 108, distance: 73.5
click at [243, 95] on div "3 - Mariama Diallo - $0.00" at bounding box center [332, 87] width 202 height 15
copy div "Mariama Diallo"
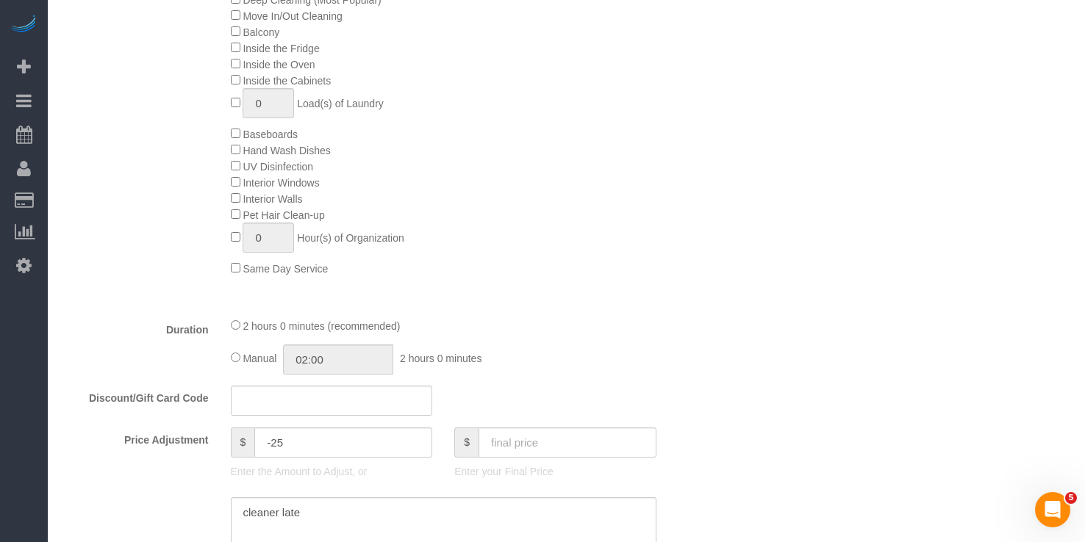
scroll to position [717, 0]
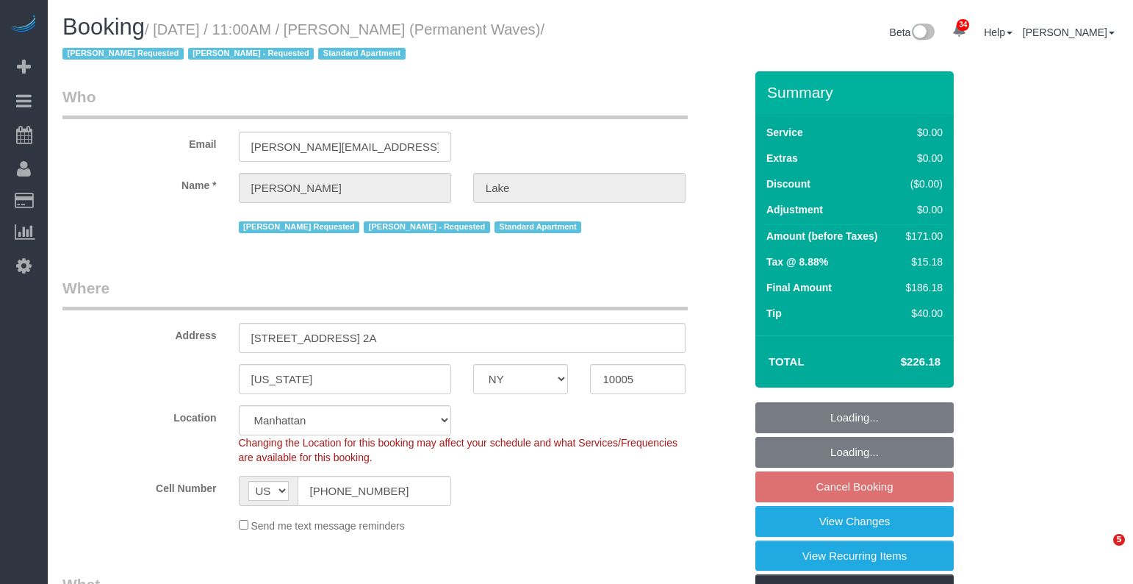
select select "NY"
select select "1"
select select "2"
select select "spot61"
select select "number:58"
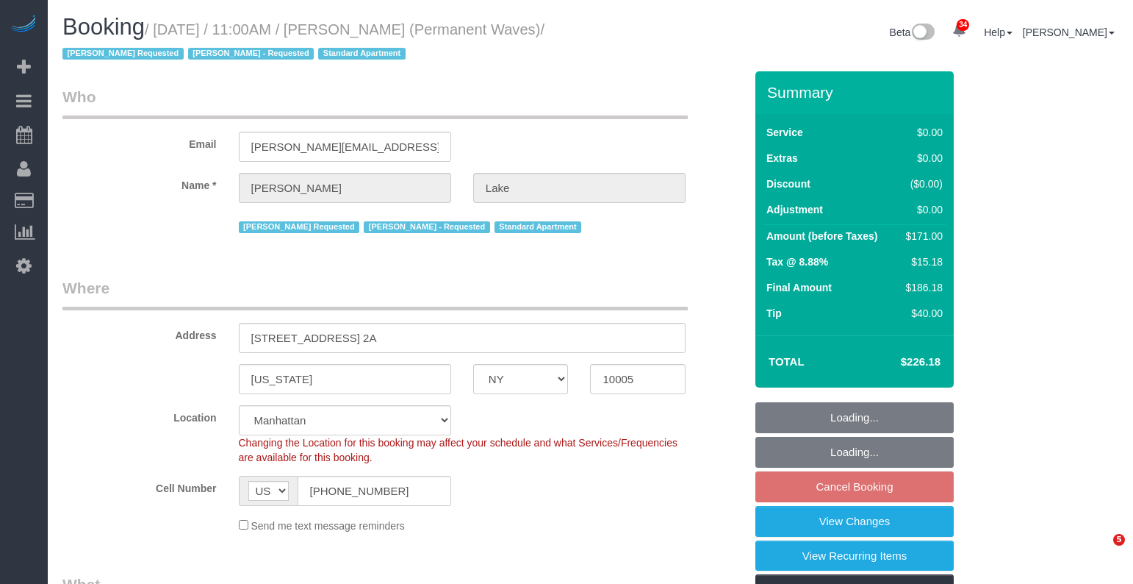
select select "number:75"
select select "number:15"
select select "number:7"
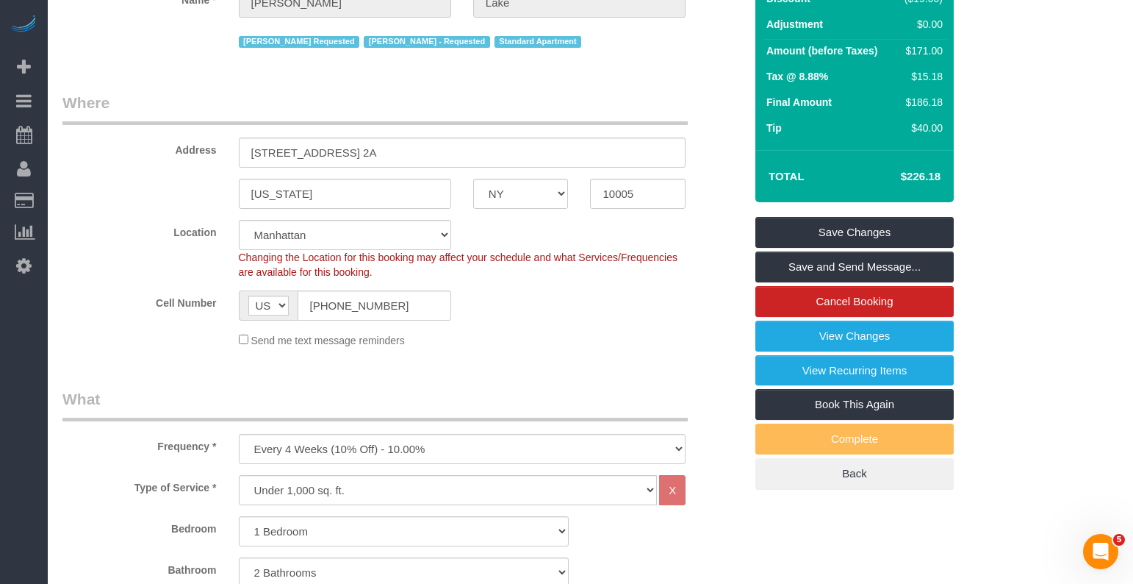
scroll to position [158, 0]
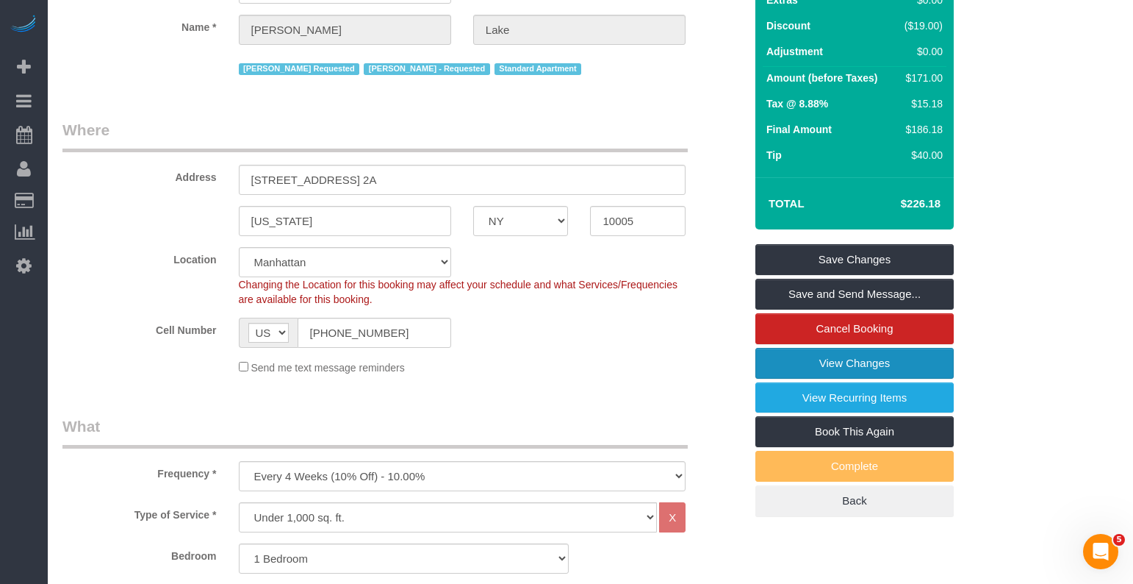
click at [762, 364] on link "View Changes" at bounding box center [855, 363] width 198 height 31
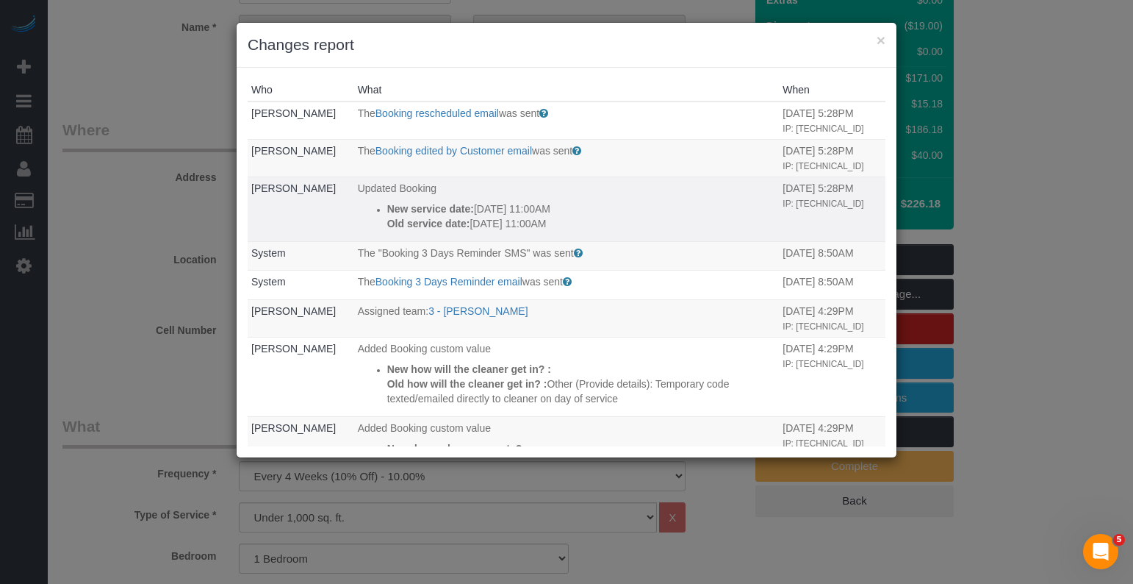
drag, startPoint x: 546, startPoint y: 227, endPoint x: 381, endPoint y: 214, distance: 165.2
click at [387, 215] on div "New service date: [DATE] 11:00AM Old service date: [DATE] 11:00AM" at bounding box center [581, 215] width 389 height 29
copy div "New service date: [DATE] 11:00AM Old service date: [DATE] 11:00AM"
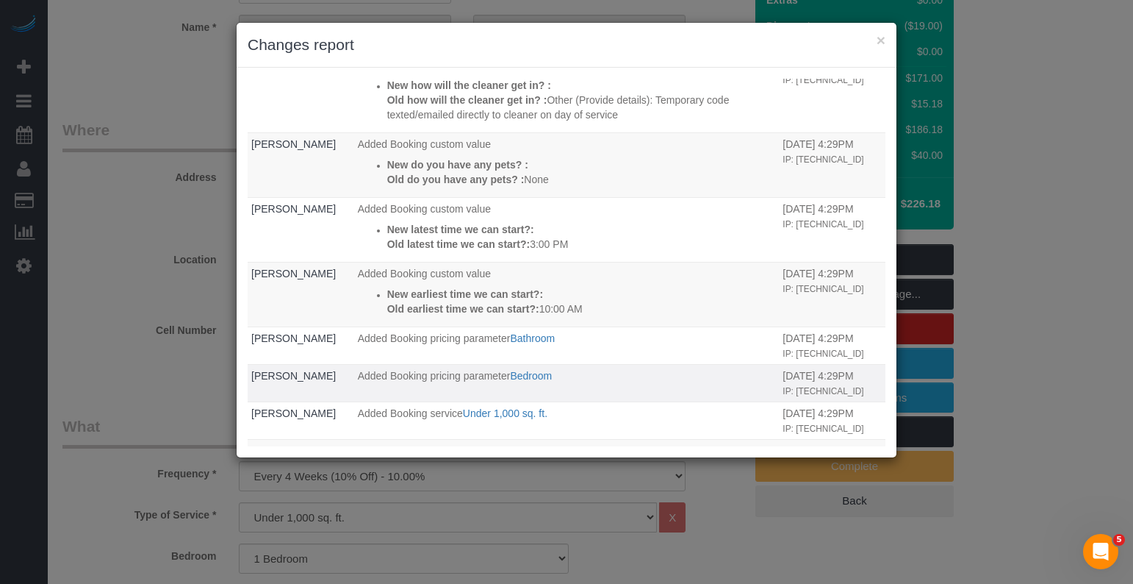
scroll to position [0, 0]
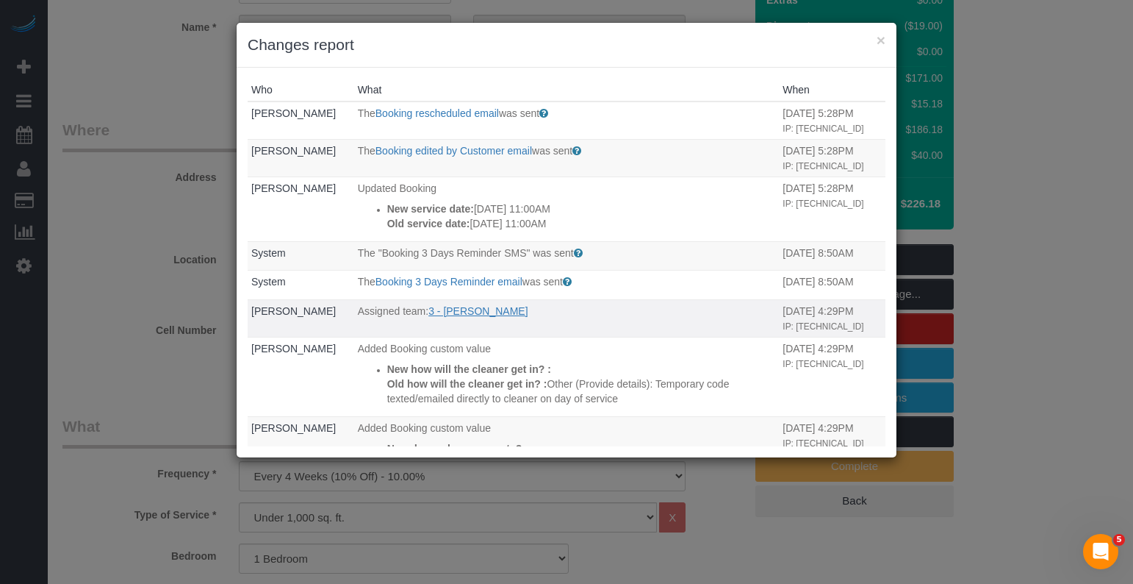
drag, startPoint x: 531, startPoint y: 310, endPoint x: 437, endPoint y: 309, distance: 93.3
click at [437, 309] on p "Assigned team: 3 - [PERSON_NAME]" at bounding box center [567, 311] width 418 height 15
copy link "[PERSON_NAME]"
click at [881, 40] on button "×" at bounding box center [881, 39] width 9 height 15
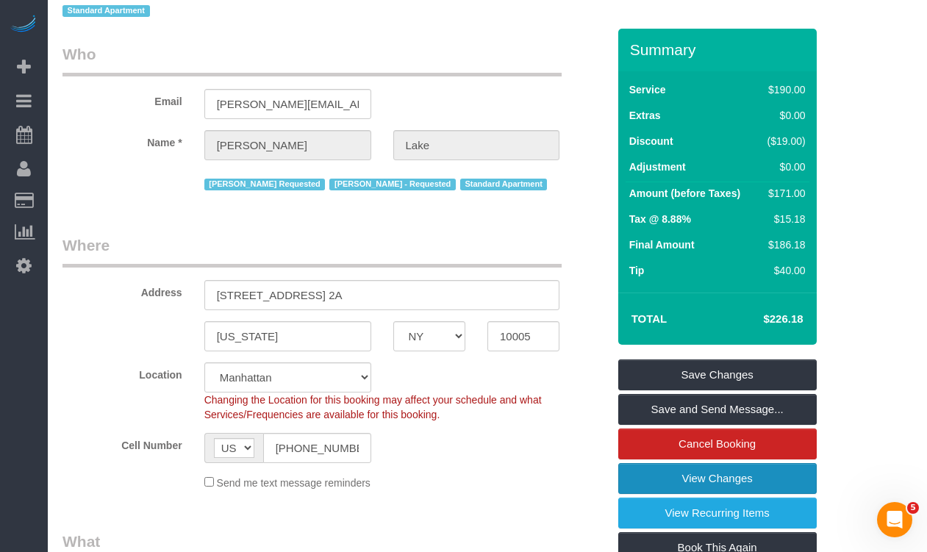
scroll to position [49, 0]
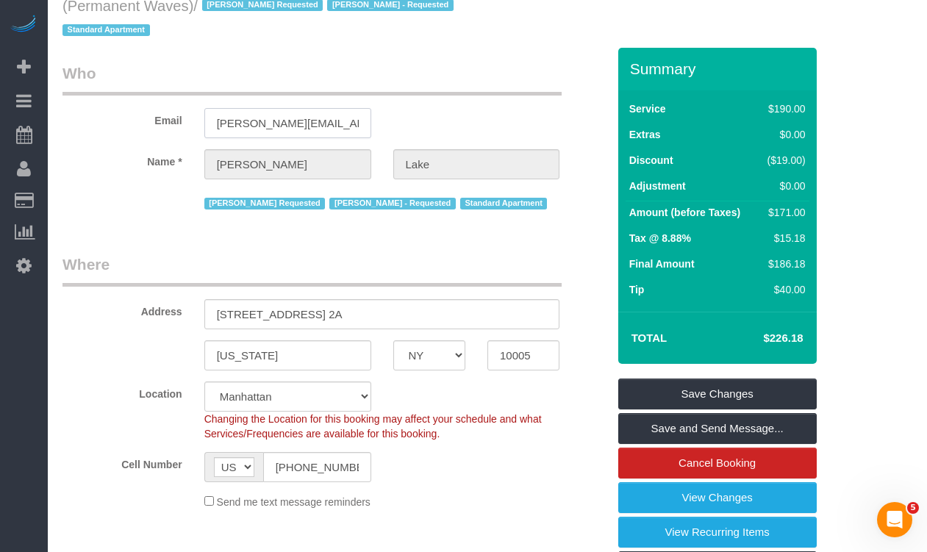
click at [294, 120] on input "[PERSON_NAME][EMAIL_ADDRESS][DOMAIN_NAME]" at bounding box center [287, 123] width 167 height 30
click at [294, 119] on input "[PERSON_NAME][EMAIL_ADDRESS][DOMAIN_NAME]" at bounding box center [287, 123] width 167 height 30
click at [148, 219] on fieldset "Who Email [PERSON_NAME][EMAIL_ADDRESS][DOMAIN_NAME] Name * [PERSON_NAME] Lake […" at bounding box center [334, 143] width 545 height 162
click at [268, 127] on input "[PERSON_NAME][EMAIL_ADDRESS][DOMAIN_NAME]" at bounding box center [287, 123] width 167 height 30
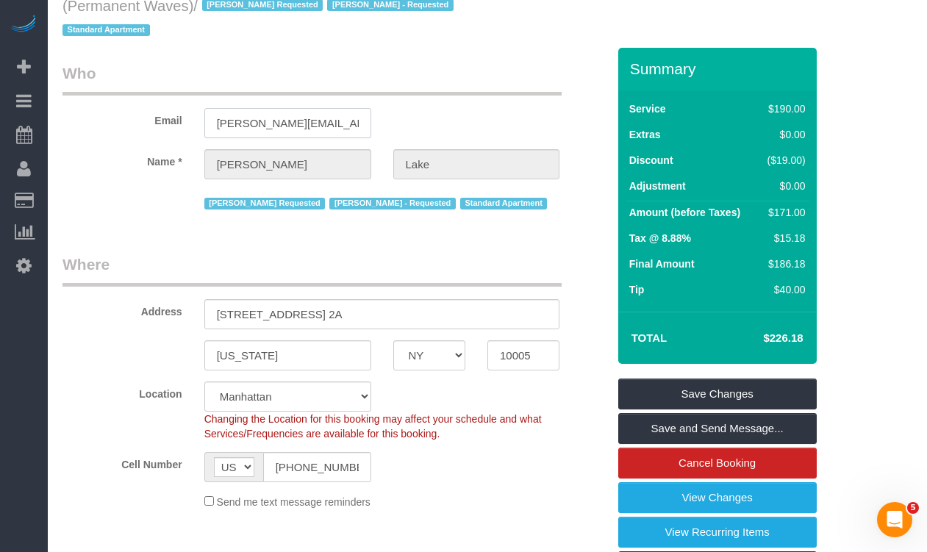
click at [268, 127] on input "[PERSON_NAME][EMAIL_ADDRESS][DOMAIN_NAME]" at bounding box center [287, 123] width 167 height 30
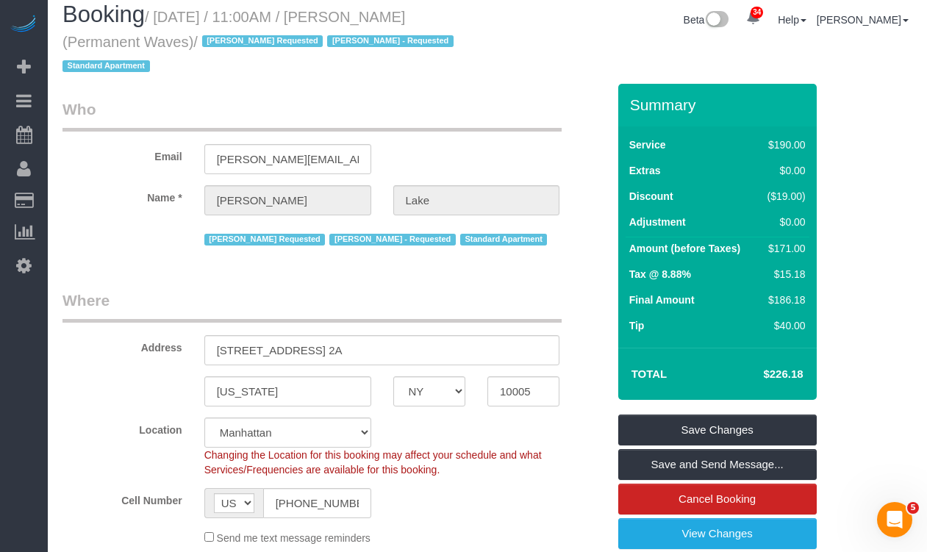
scroll to position [0, 0]
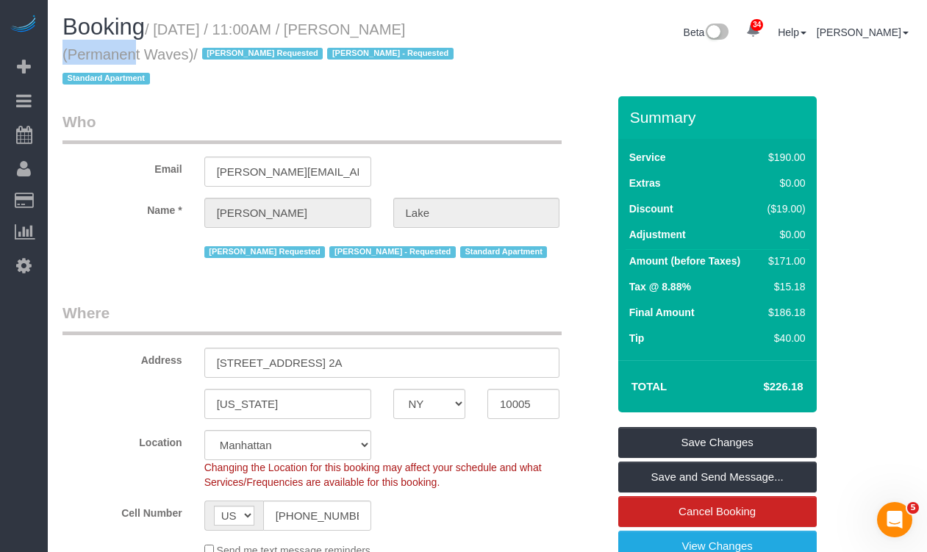
drag, startPoint x: 368, startPoint y: 33, endPoint x: 430, endPoint y: 29, distance: 61.8
click at [430, 29] on small "/ [DATE] / 11:00AM / [PERSON_NAME] (Permanent Waves) / [PERSON_NAME] Requested …" at bounding box center [259, 54] width 395 height 66
copy small "[PERSON_NAME]"
click at [355, 24] on small "/ [DATE] / 11:00AM / [PERSON_NAME] (Permanent Waves) / [PERSON_NAME] Requested …" at bounding box center [259, 54] width 395 height 66
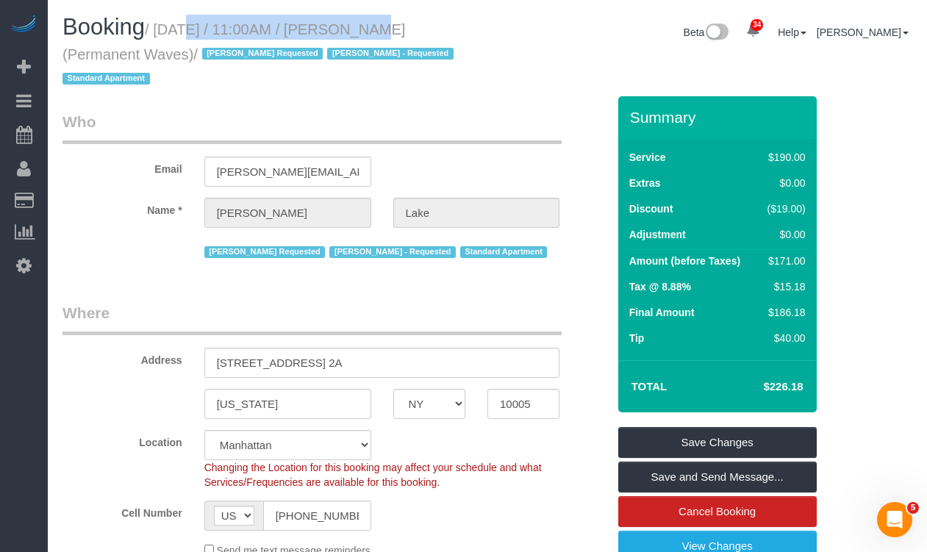
drag, startPoint x: 341, startPoint y: 26, endPoint x: 164, endPoint y: 29, distance: 177.2
click at [164, 29] on small "/ [DATE] / 11:00AM / [PERSON_NAME] (Permanent Waves) / [PERSON_NAME] Requested …" at bounding box center [259, 54] width 395 height 66
copy small "[DATE] / 11:00AM"
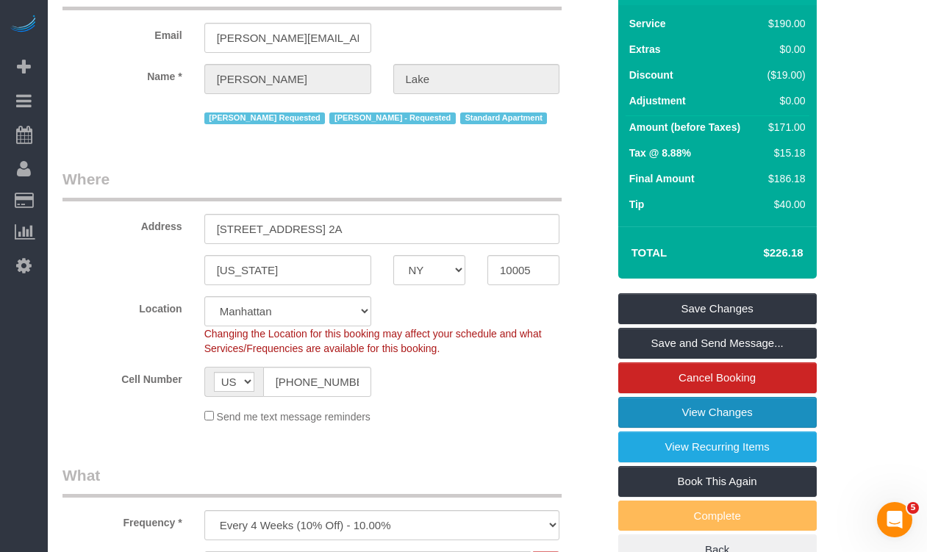
scroll to position [135, 0]
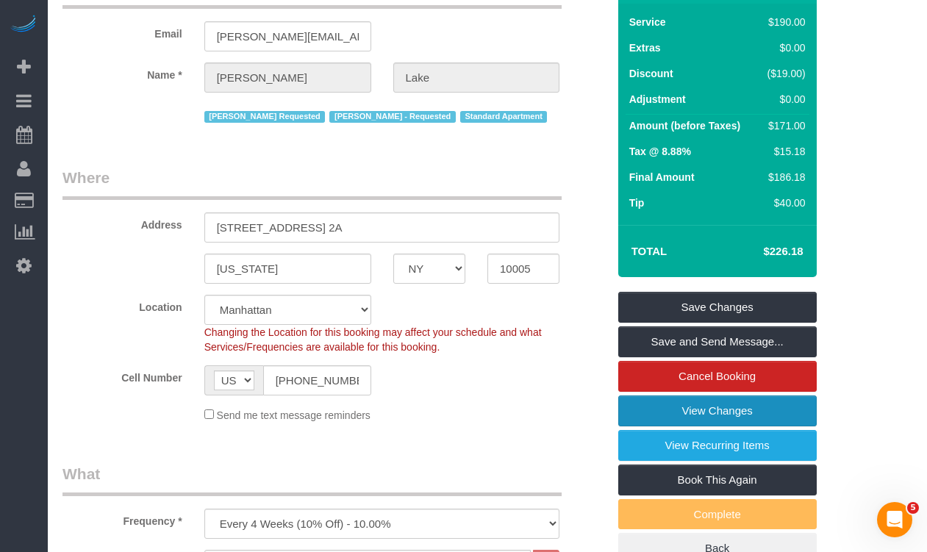
click at [630, 414] on link "View Changes" at bounding box center [717, 410] width 198 height 31
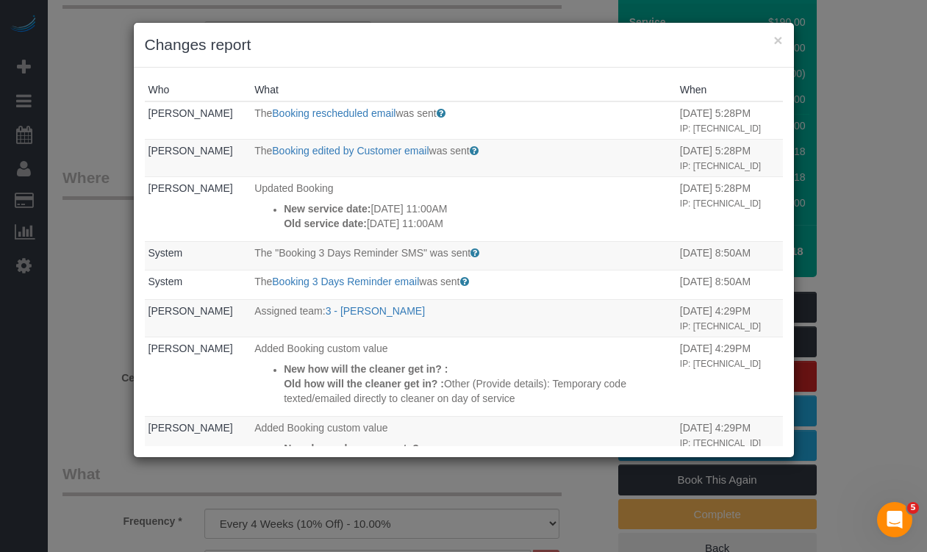
click at [783, 43] on div "× Changes report" at bounding box center [464, 45] width 660 height 45
click at [779, 40] on button "×" at bounding box center [777, 39] width 9 height 15
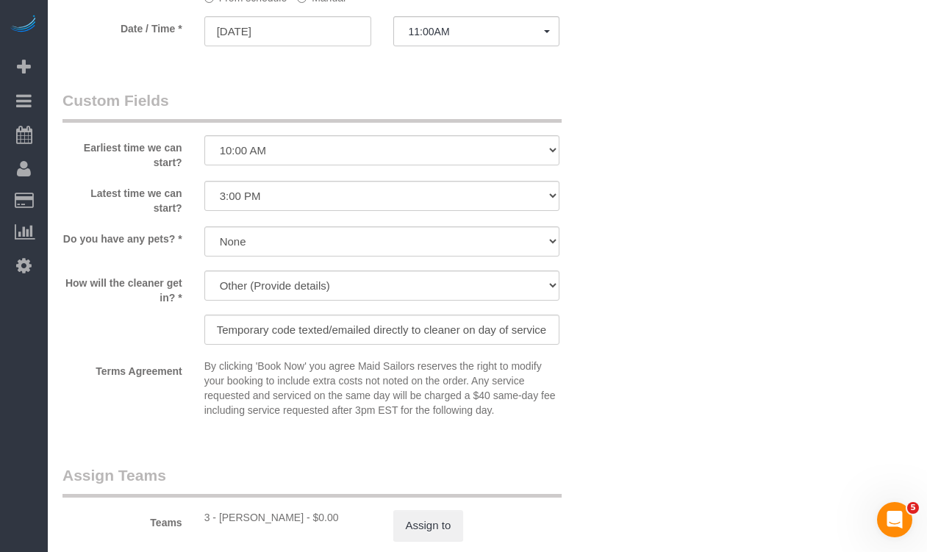
scroll to position [1590, 0]
